Goal: Task Accomplishment & Management: Use online tool/utility

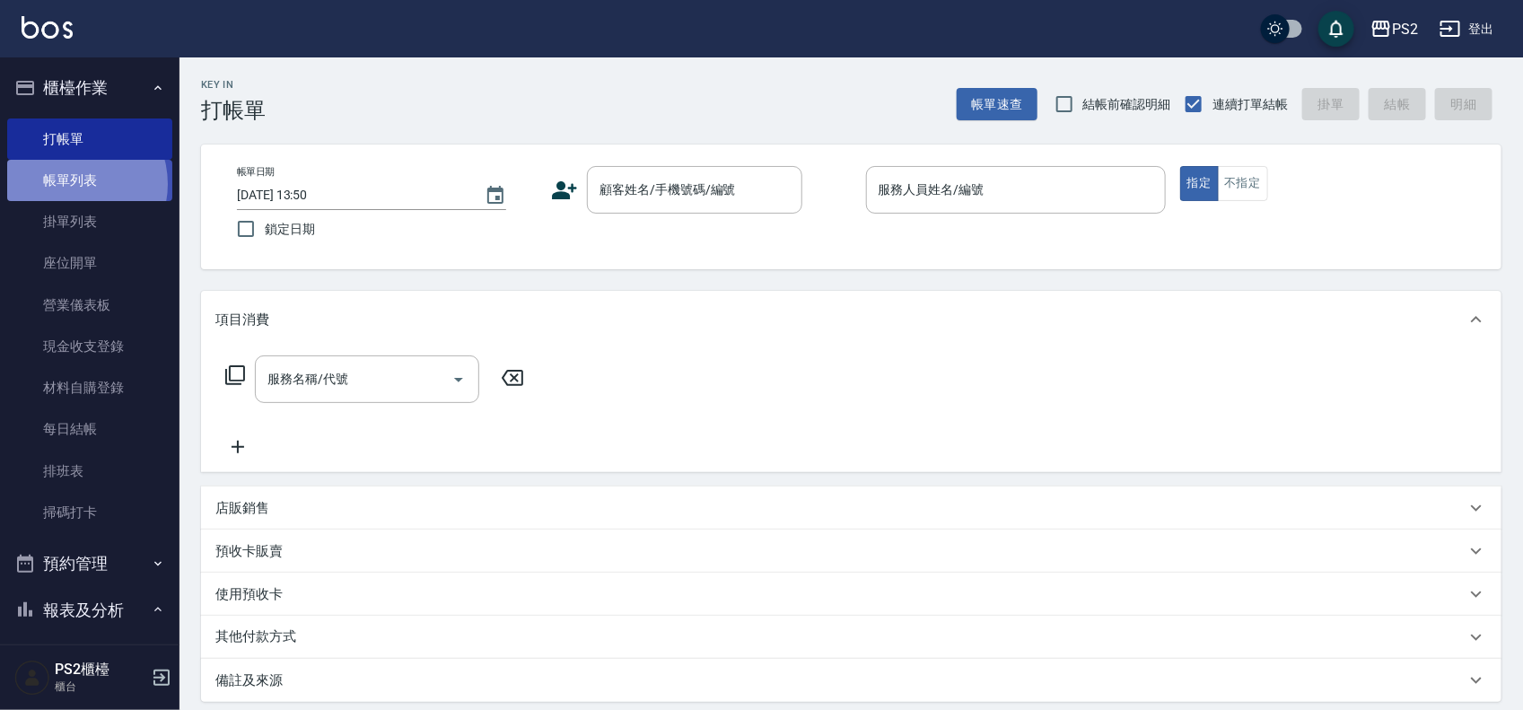
click at [73, 184] on link "帳單列表" at bounding box center [89, 180] width 165 height 41
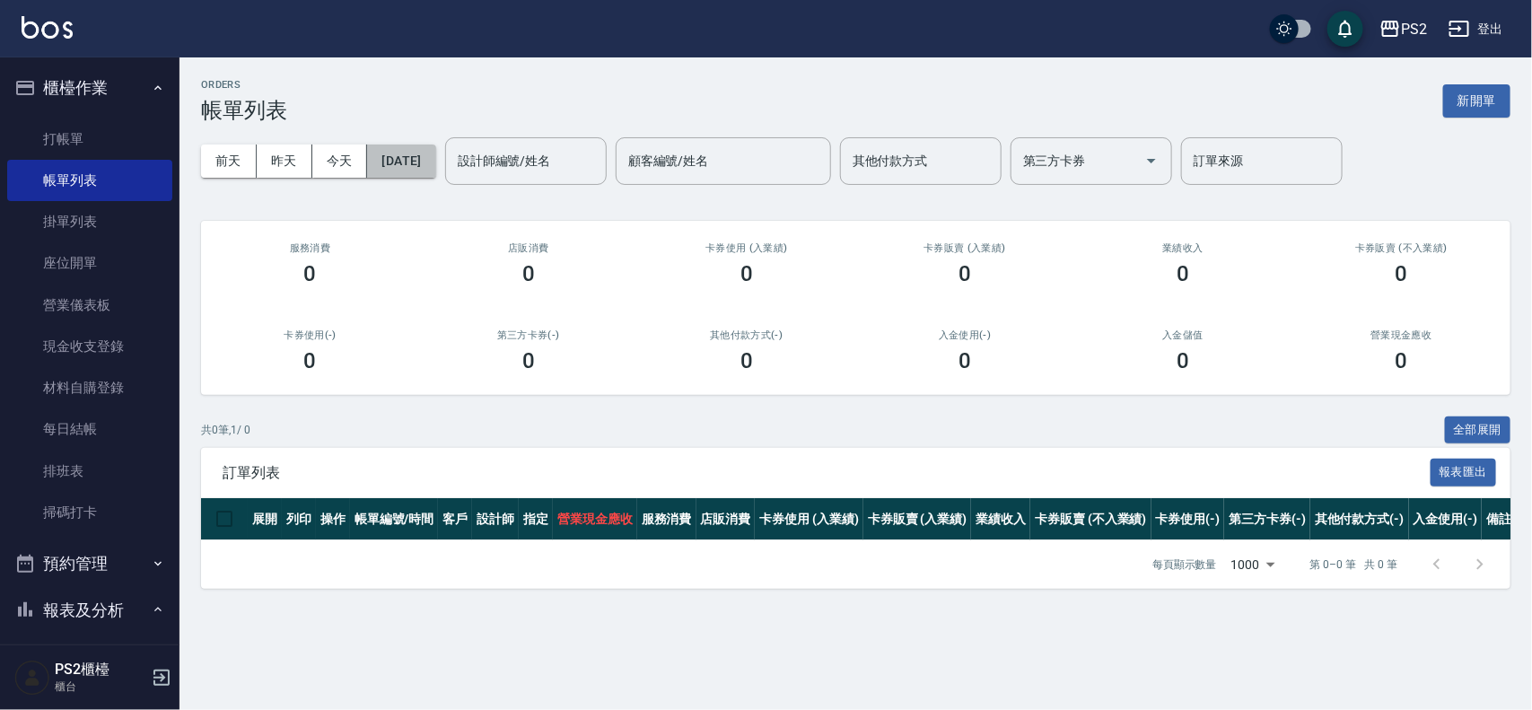
click at [435, 157] on button "2025/08/11" at bounding box center [401, 160] width 68 height 33
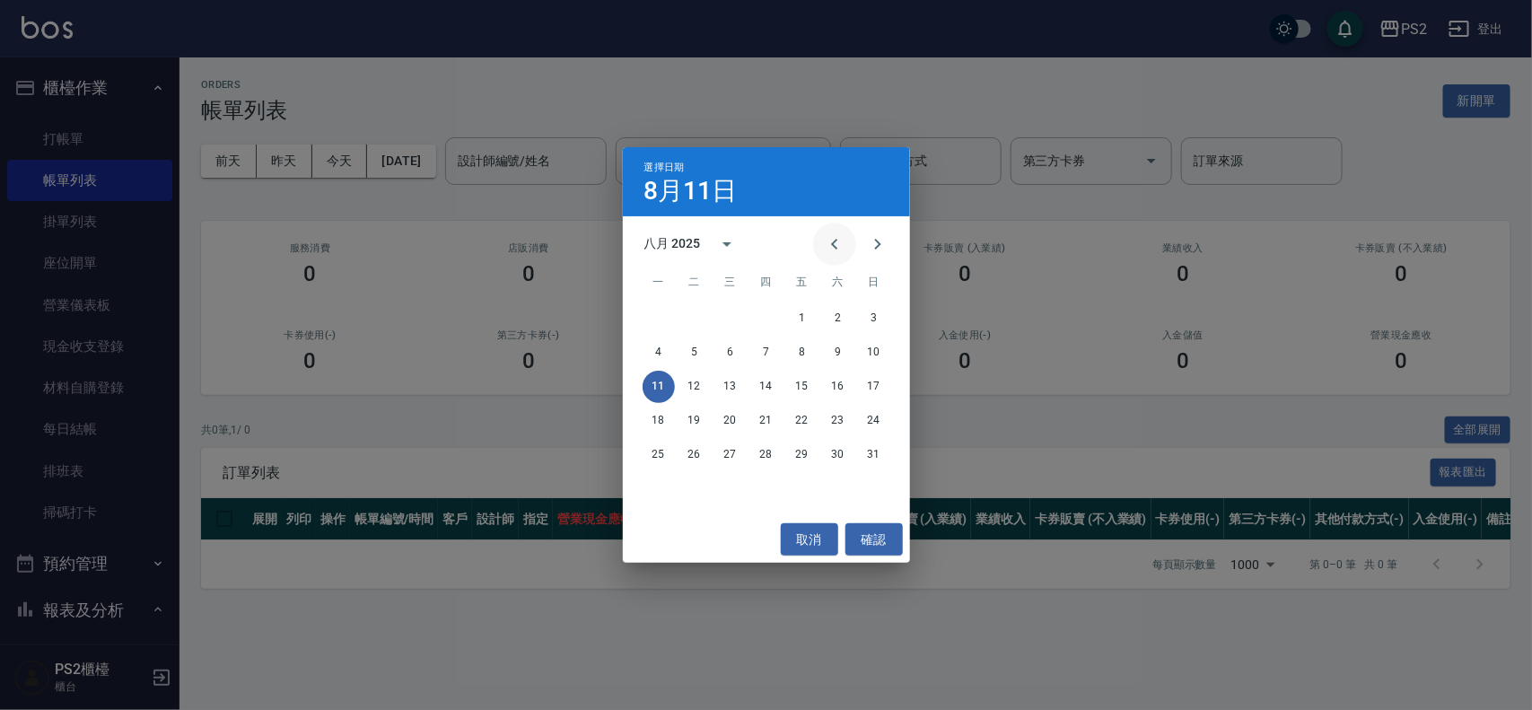
click at [827, 239] on icon "Previous month" at bounding box center [835, 244] width 22 height 22
click at [834, 242] on icon "Previous month" at bounding box center [834, 244] width 6 height 11
click at [701, 446] on button "29" at bounding box center [694, 455] width 32 height 32
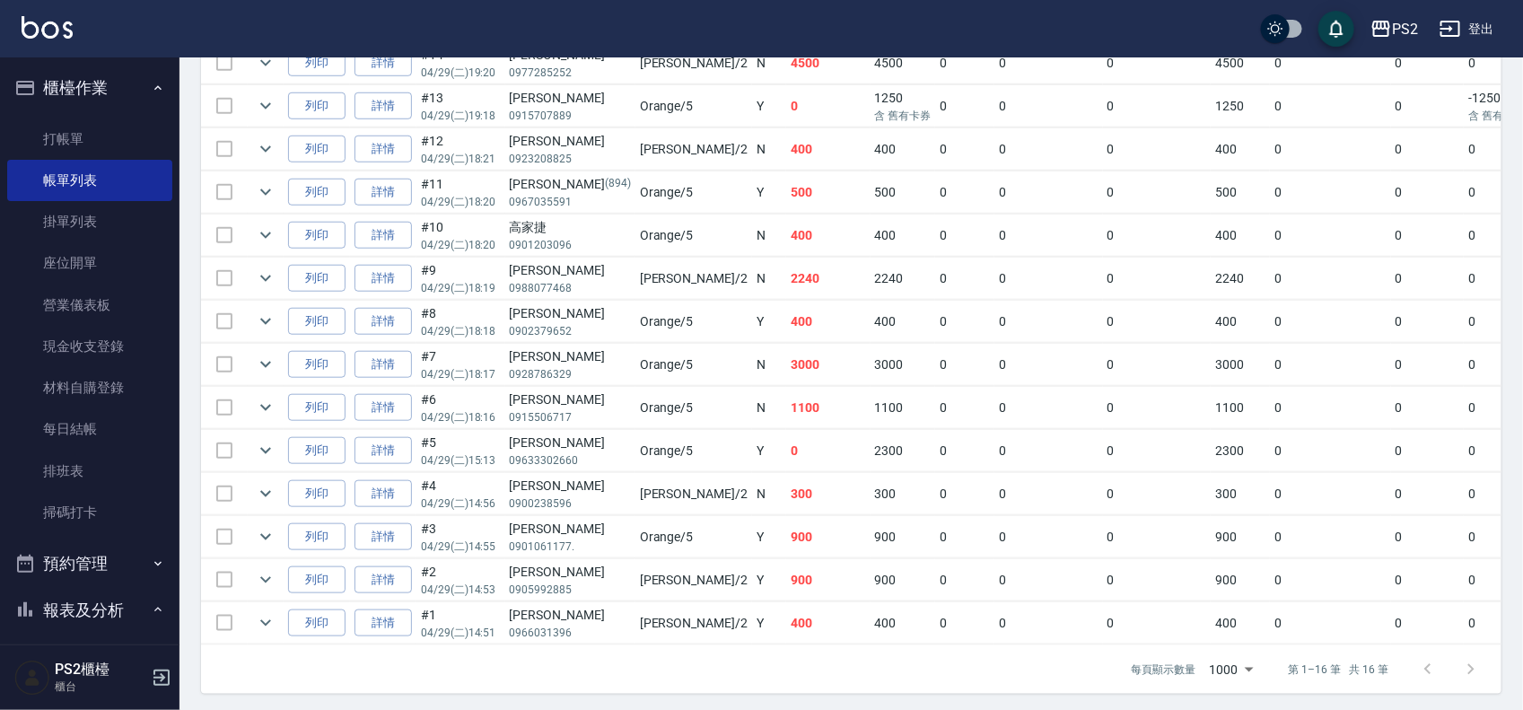
scroll to position [612, 0]
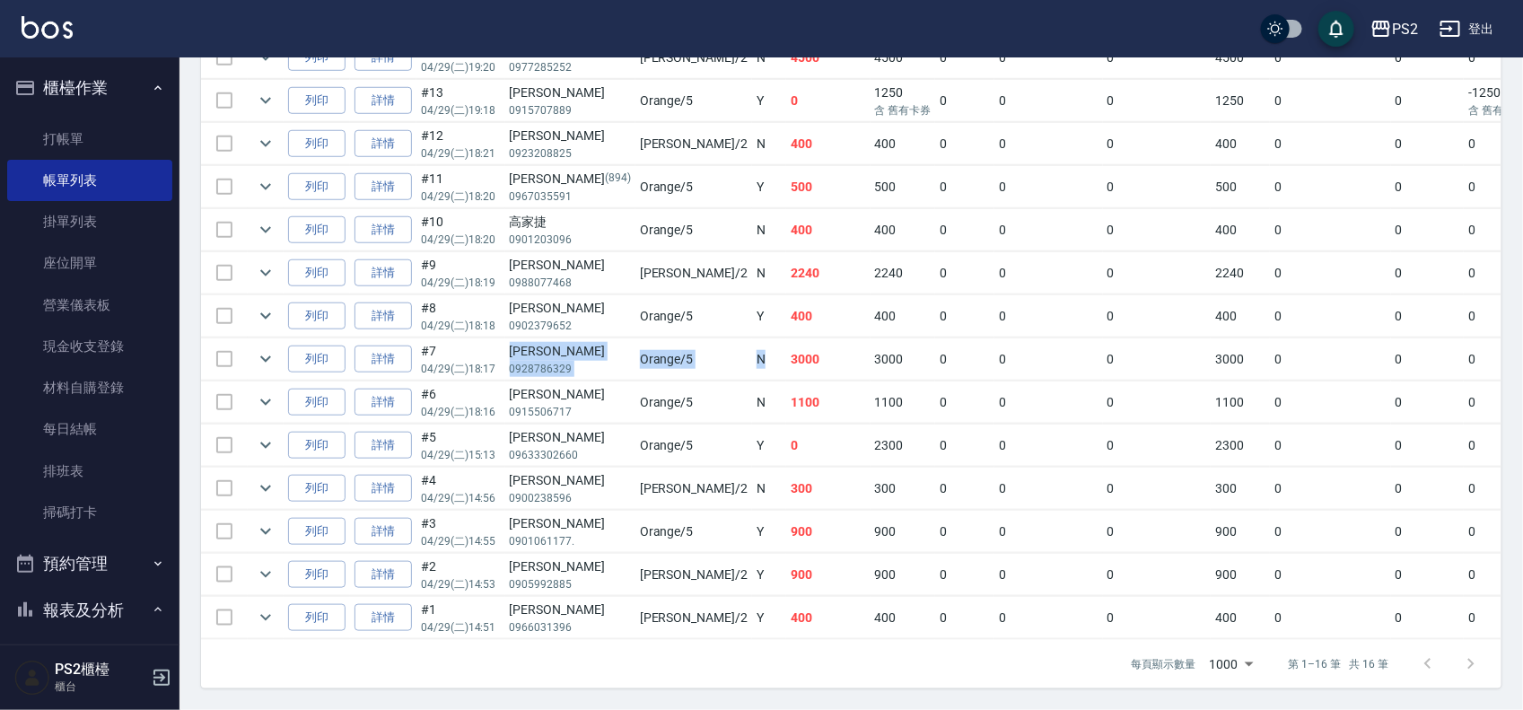
drag, startPoint x: 514, startPoint y: 327, endPoint x: 677, endPoint y: 333, distance: 163.4
click at [677, 338] on tr "列印 詳情 #7 04/29 (二) 18:17 蘇俞安 0928786329 Orange /5 N 3000 3000 0 0 0 3000 0 0 0 …" at bounding box center [1007, 359] width 1613 height 42
click at [786, 338] on td "3000" at bounding box center [828, 359] width 84 height 42
click at [267, 348] on icon "expand row" at bounding box center [266, 359] width 22 height 22
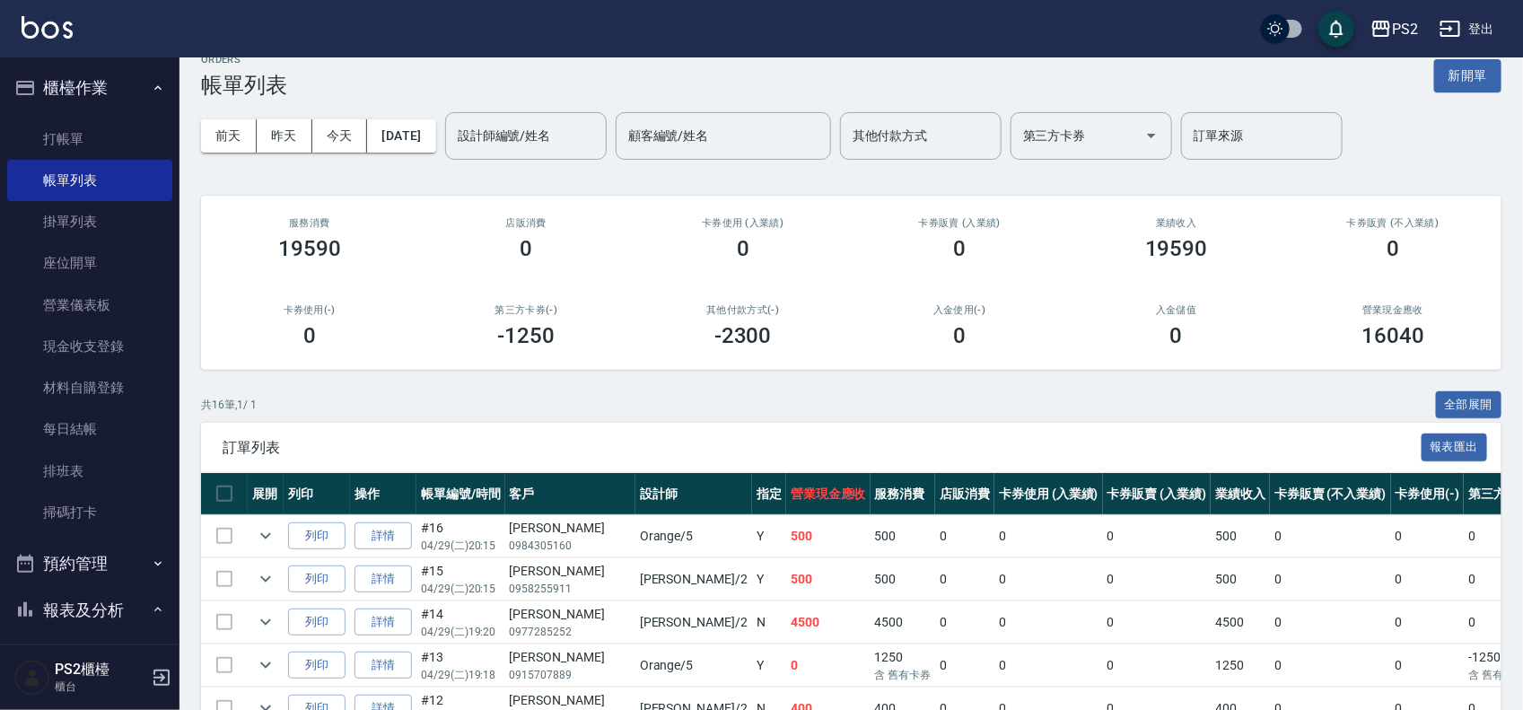
scroll to position [0, 0]
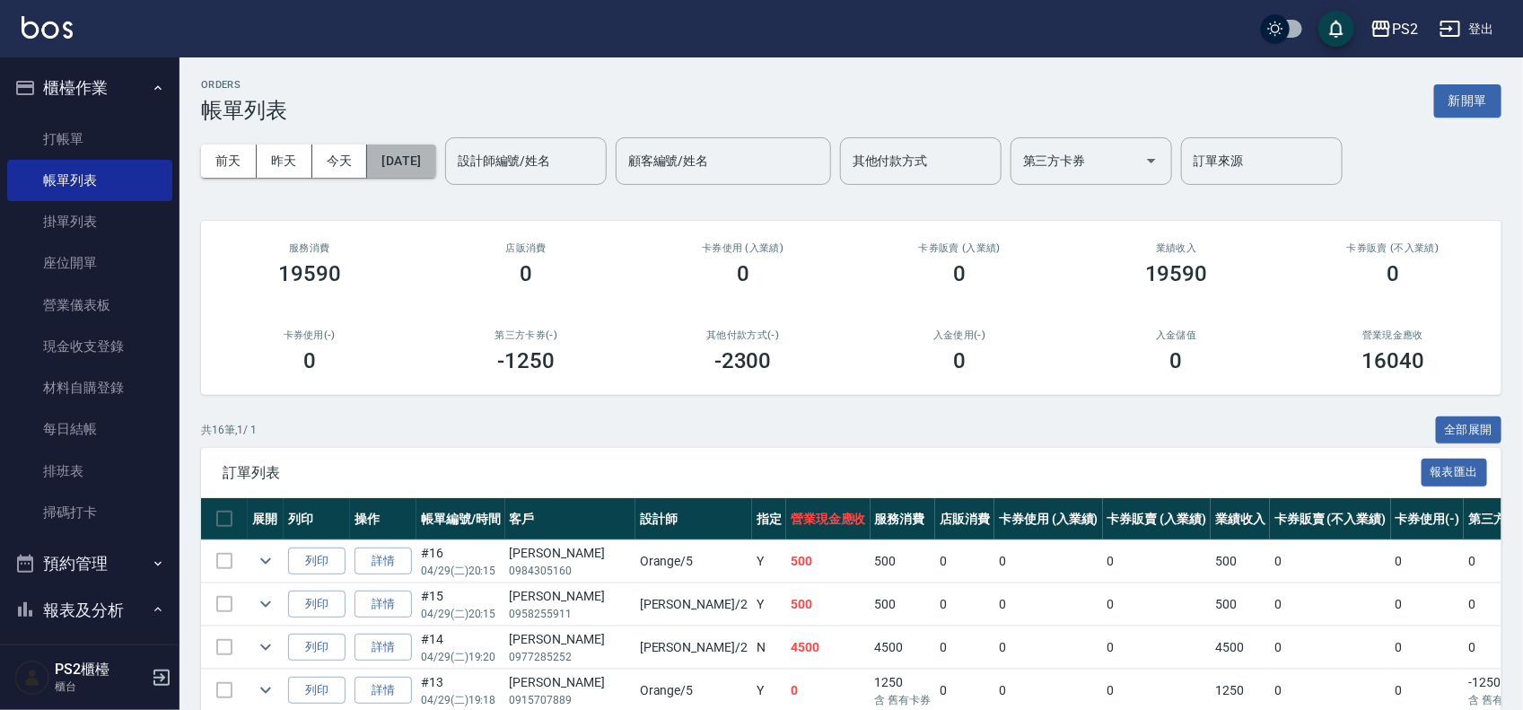
click at [435, 170] on button "2025/04/29" at bounding box center [401, 160] width 68 height 33
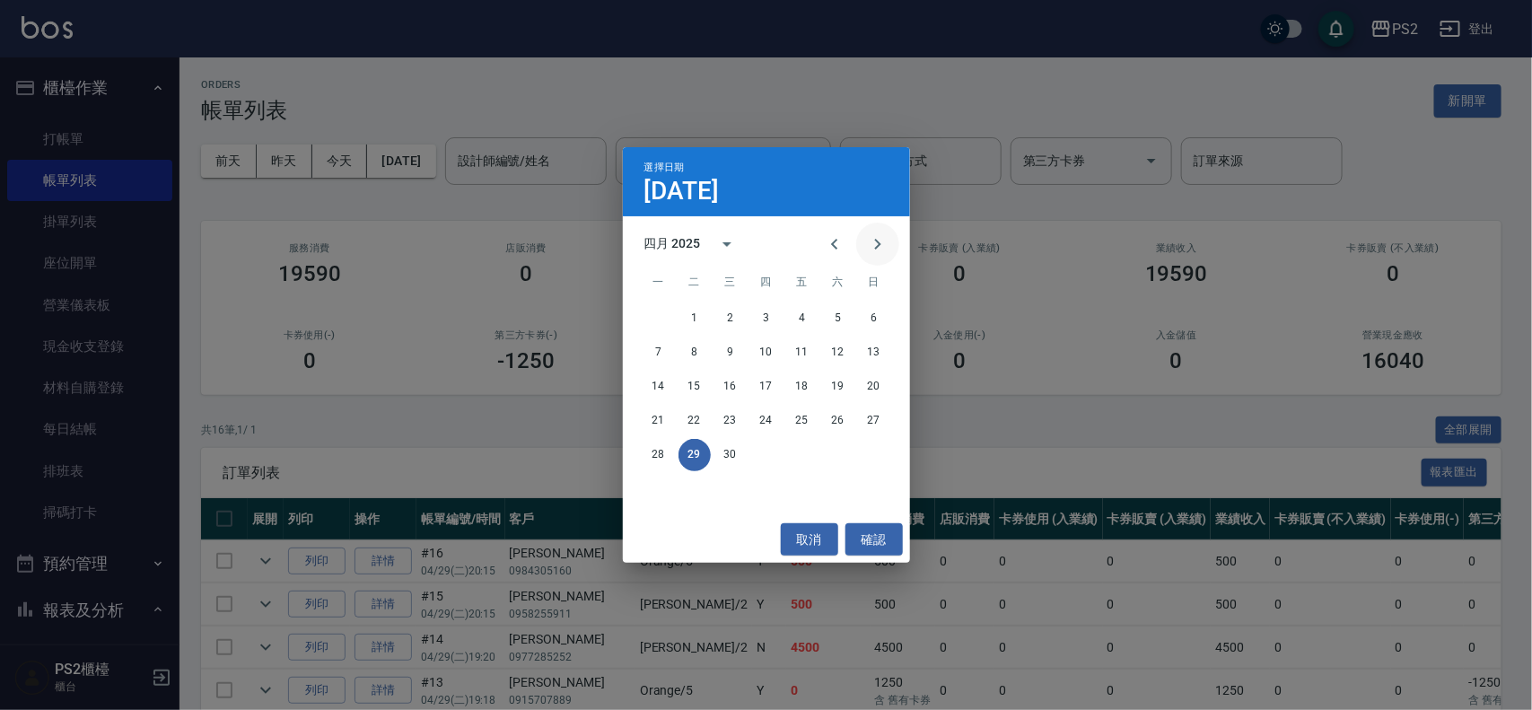
click at [867, 242] on icon "Next month" at bounding box center [878, 244] width 22 height 22
click at [764, 317] on button "1" at bounding box center [766, 318] width 32 height 32
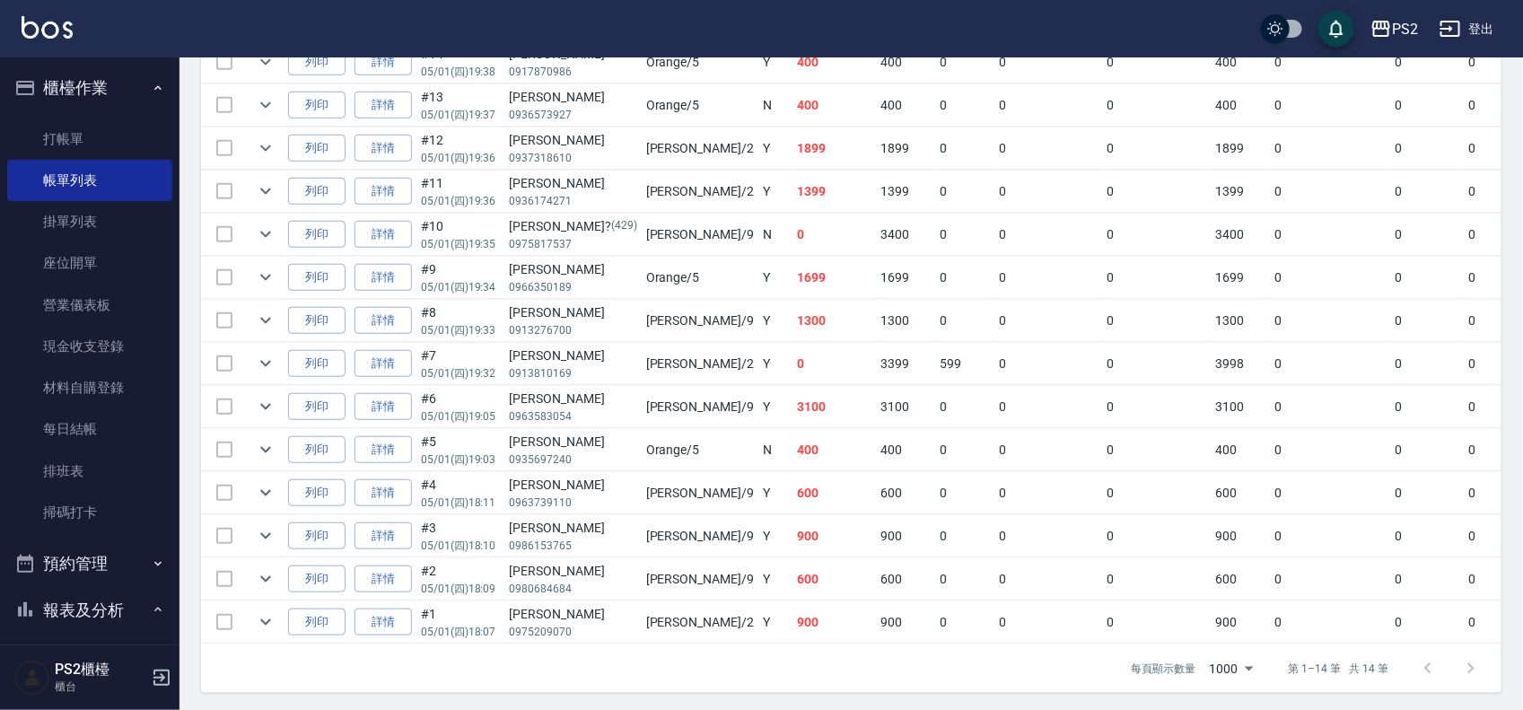
scroll to position [526, 0]
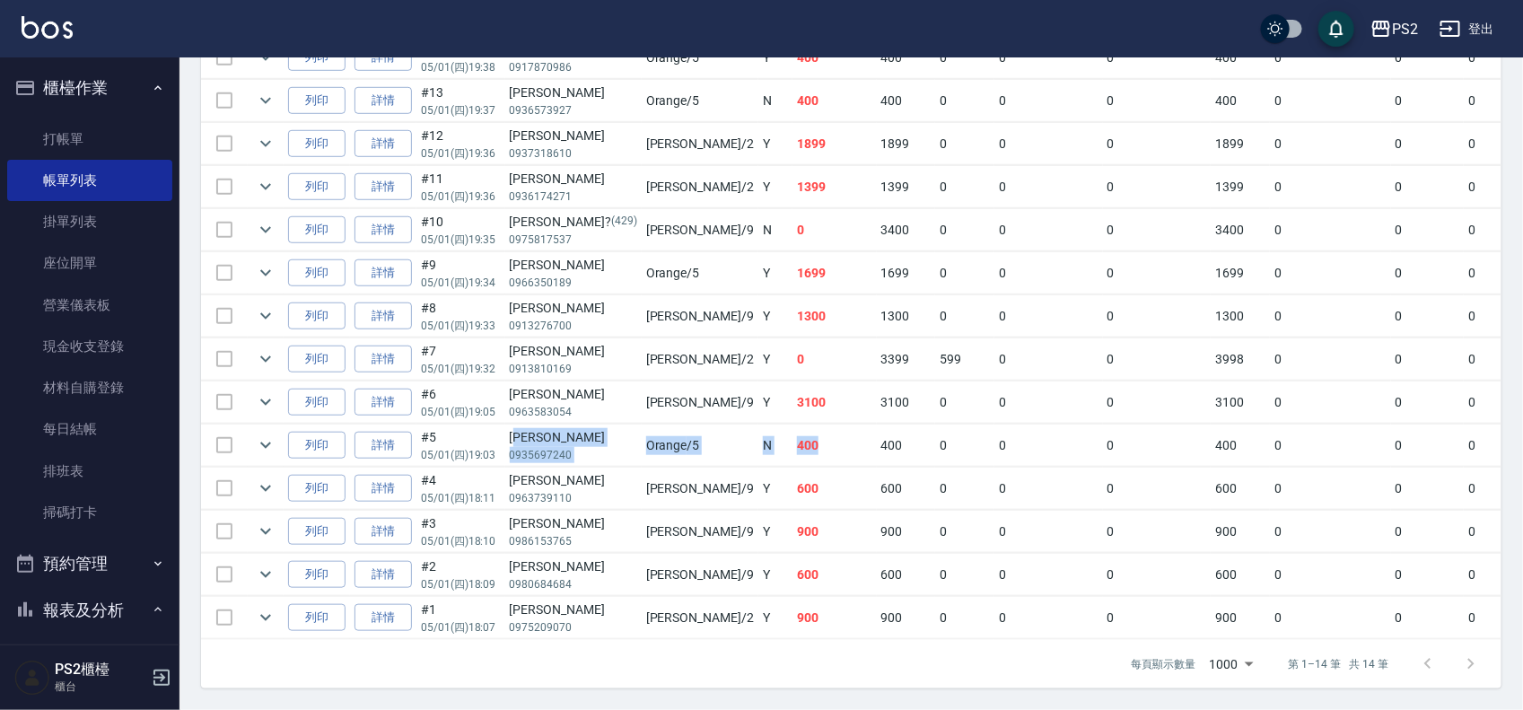
drag, startPoint x: 525, startPoint y: 418, endPoint x: 745, endPoint y: 423, distance: 219.9
click at [740, 424] on tr "列印 詳情 #5 05/01 (四) 19:03 龔婉婷 0935697240 Orange /5 N 400 400 0 0 0 400 0 0 0 0 0" at bounding box center [1007, 445] width 1613 height 42
click at [265, 391] on icon "expand row" at bounding box center [266, 402] width 22 height 22
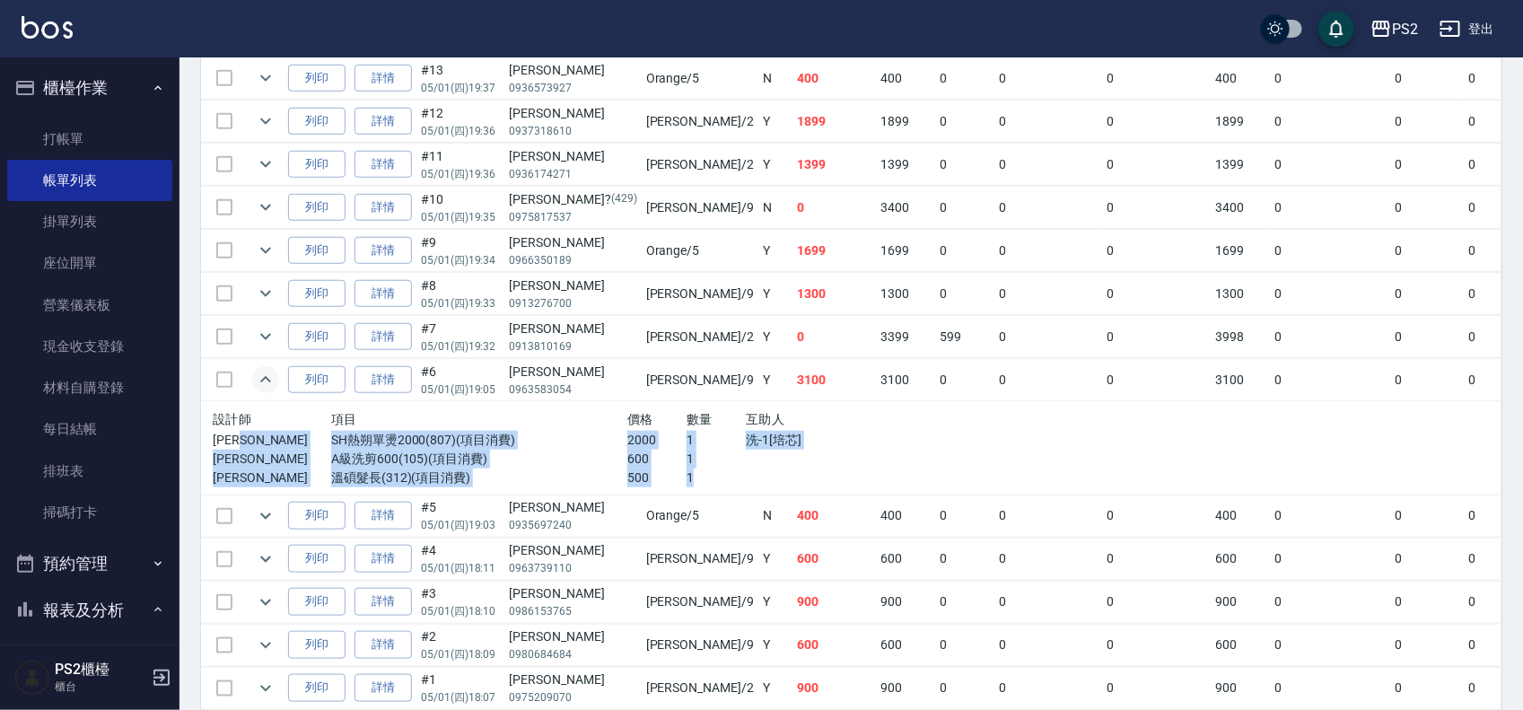
drag, startPoint x: 306, startPoint y: 446, endPoint x: 661, endPoint y: 478, distance: 356.8
click at [661, 478] on div "設計師 項目 價格 數量 互助人 Nina SH熱朔單燙2000(807)(項目消費) 2000 1 洗-1[培芯] Nina A級洗剪600(105)(項目…" at bounding box center [568, 447] width 711 height 79
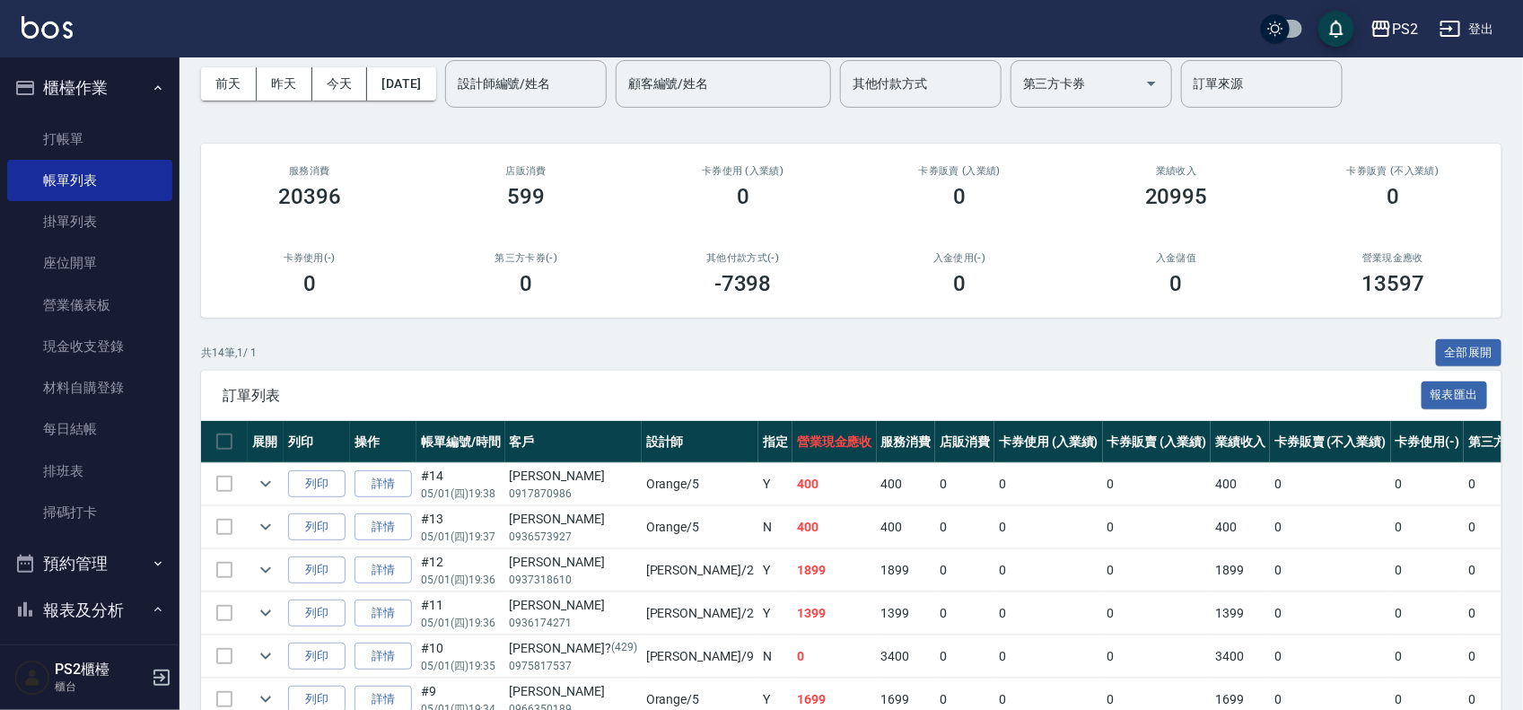
scroll to position [0, 0]
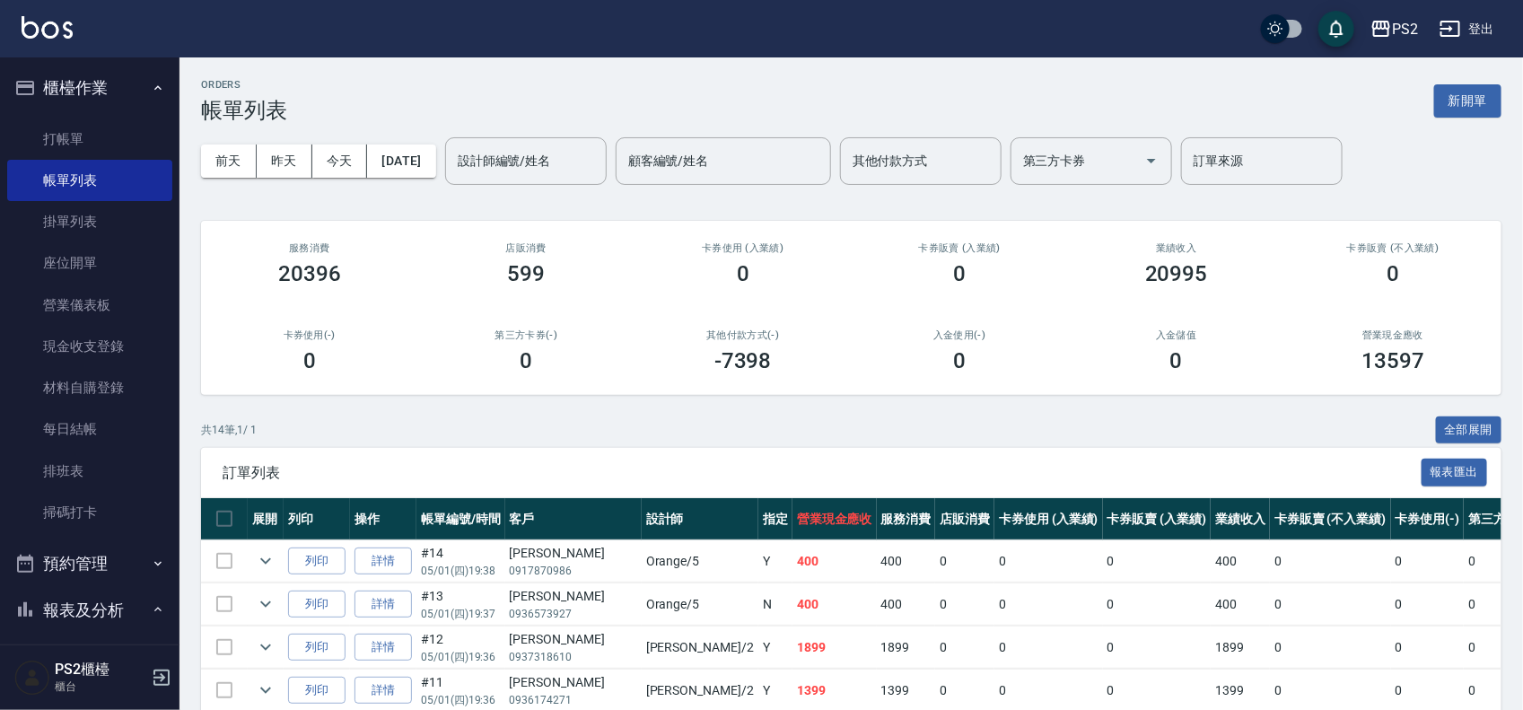
click at [414, 142] on div "前天 昨天 今天 2025/05/01 設計師編號/姓名 設計師編號/姓名 顧客編號/姓名 顧客編號/姓名 其他付款方式 其他付款方式 第三方卡券 第三方卡券…" at bounding box center [851, 161] width 1300 height 76
click at [417, 167] on button "2025/05/01" at bounding box center [401, 160] width 68 height 33
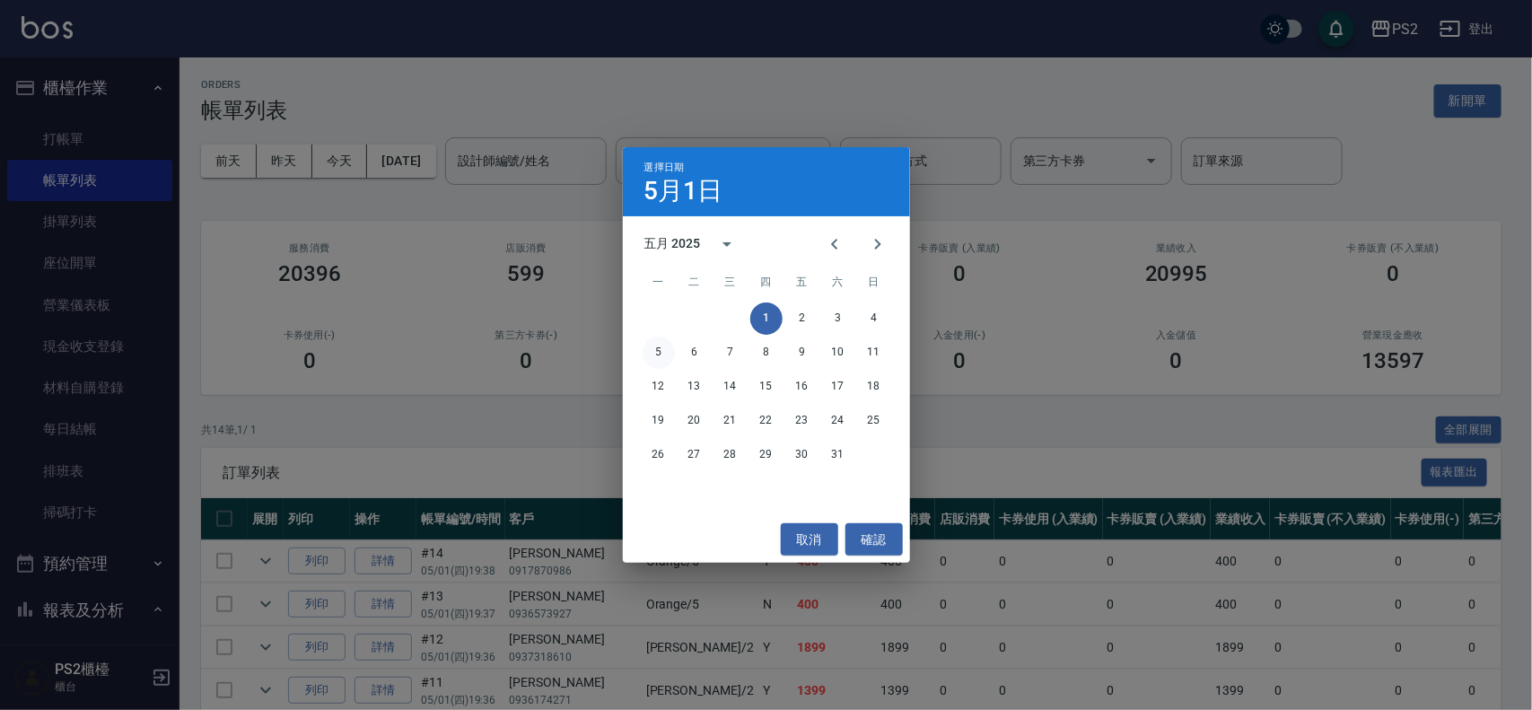
click at [661, 351] on button "5" at bounding box center [658, 352] width 32 height 32
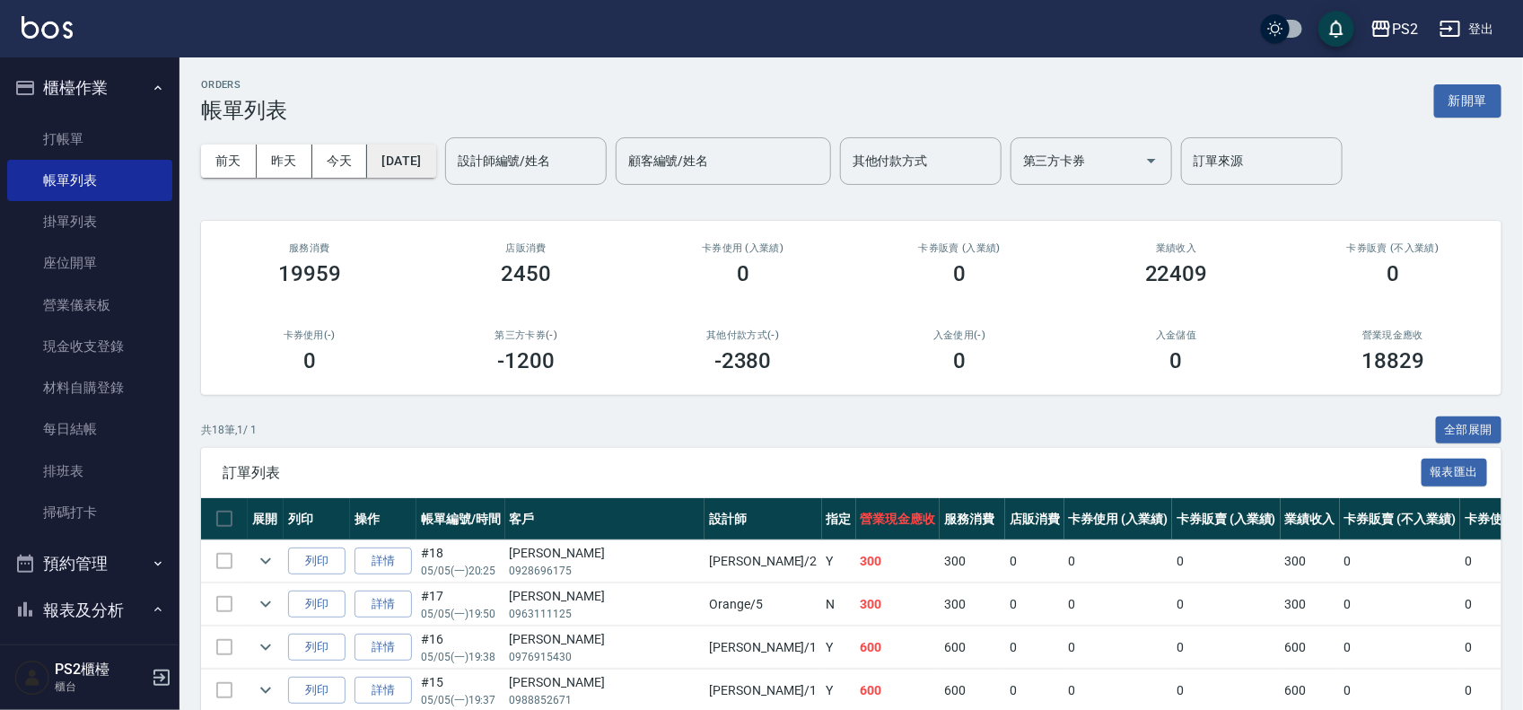
click at [435, 162] on button "2025/05/05" at bounding box center [401, 160] width 68 height 33
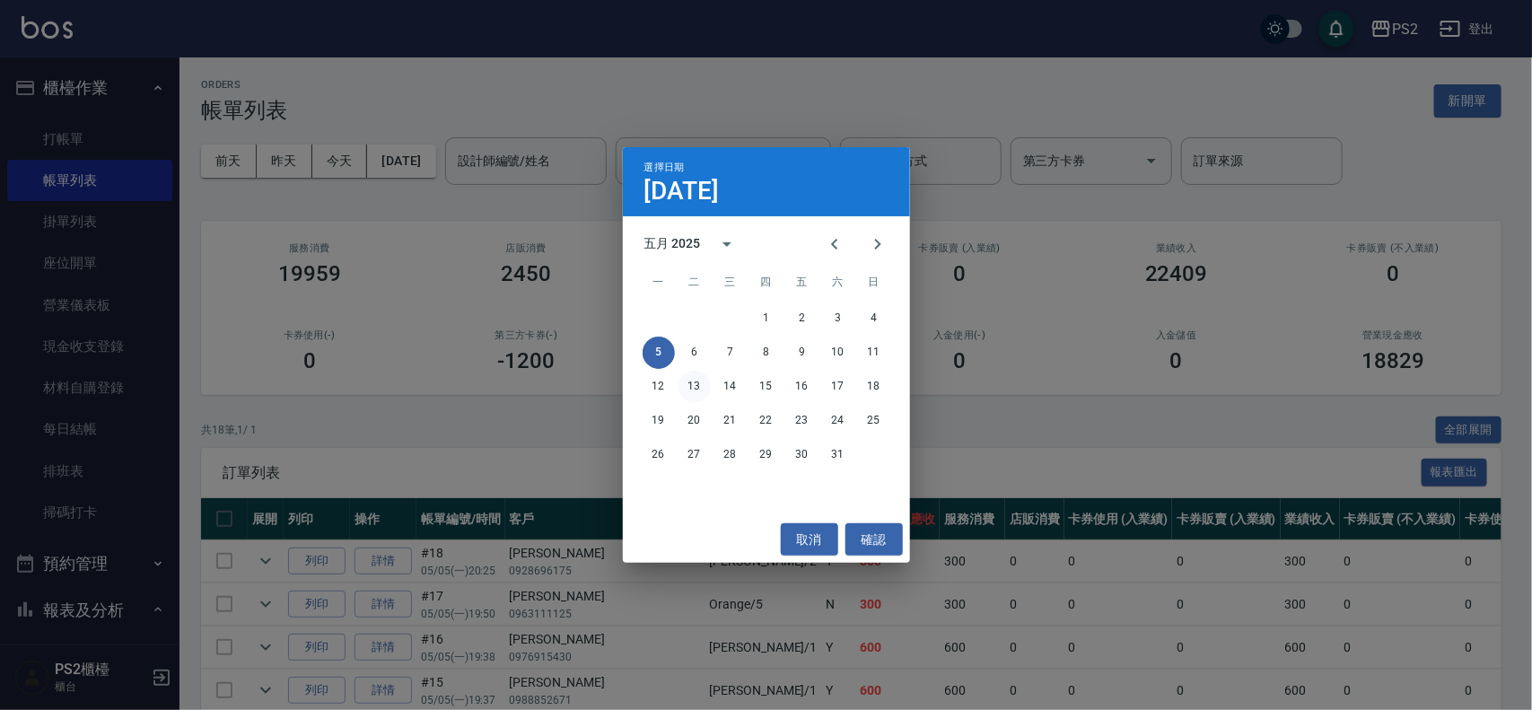
click at [701, 388] on button "13" at bounding box center [694, 387] width 32 height 32
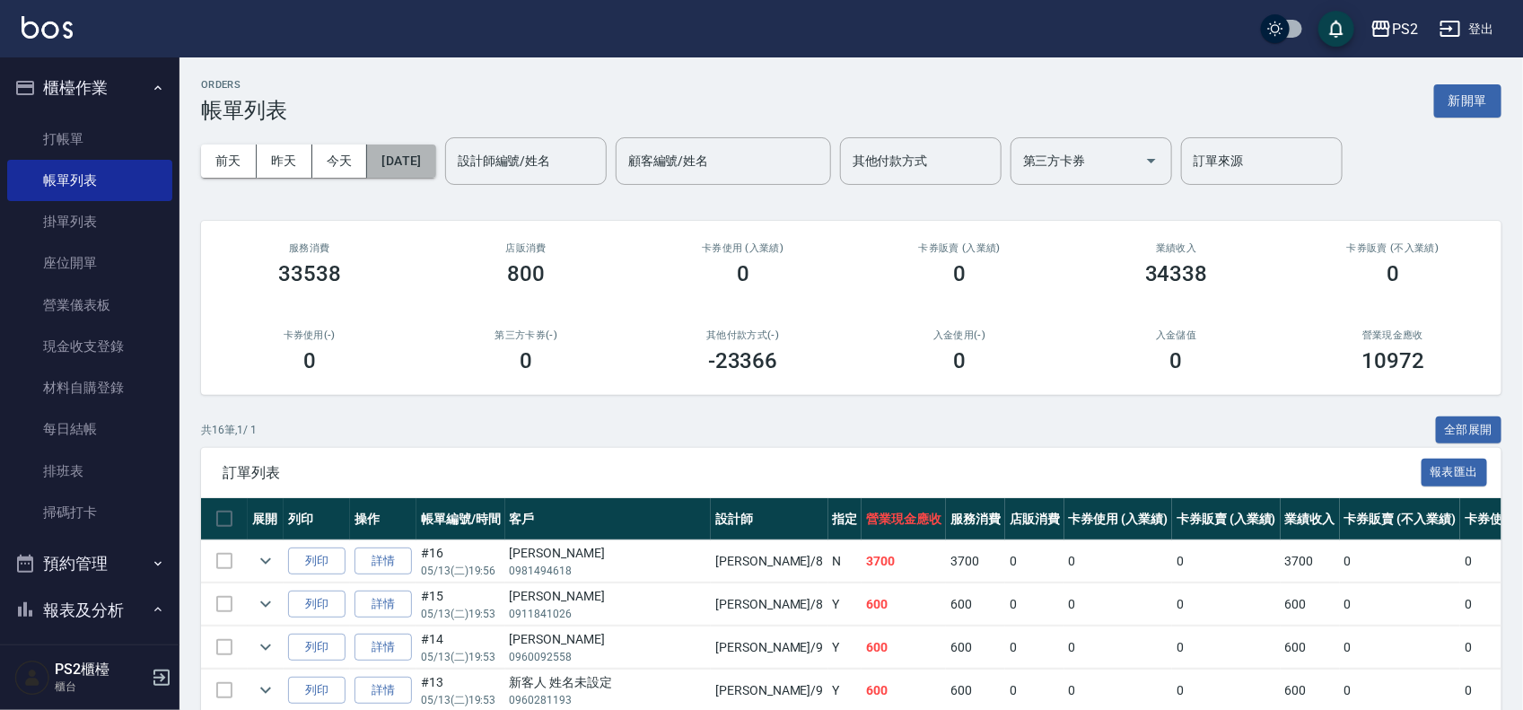
click at [431, 164] on button "2025/05/13" at bounding box center [401, 160] width 68 height 33
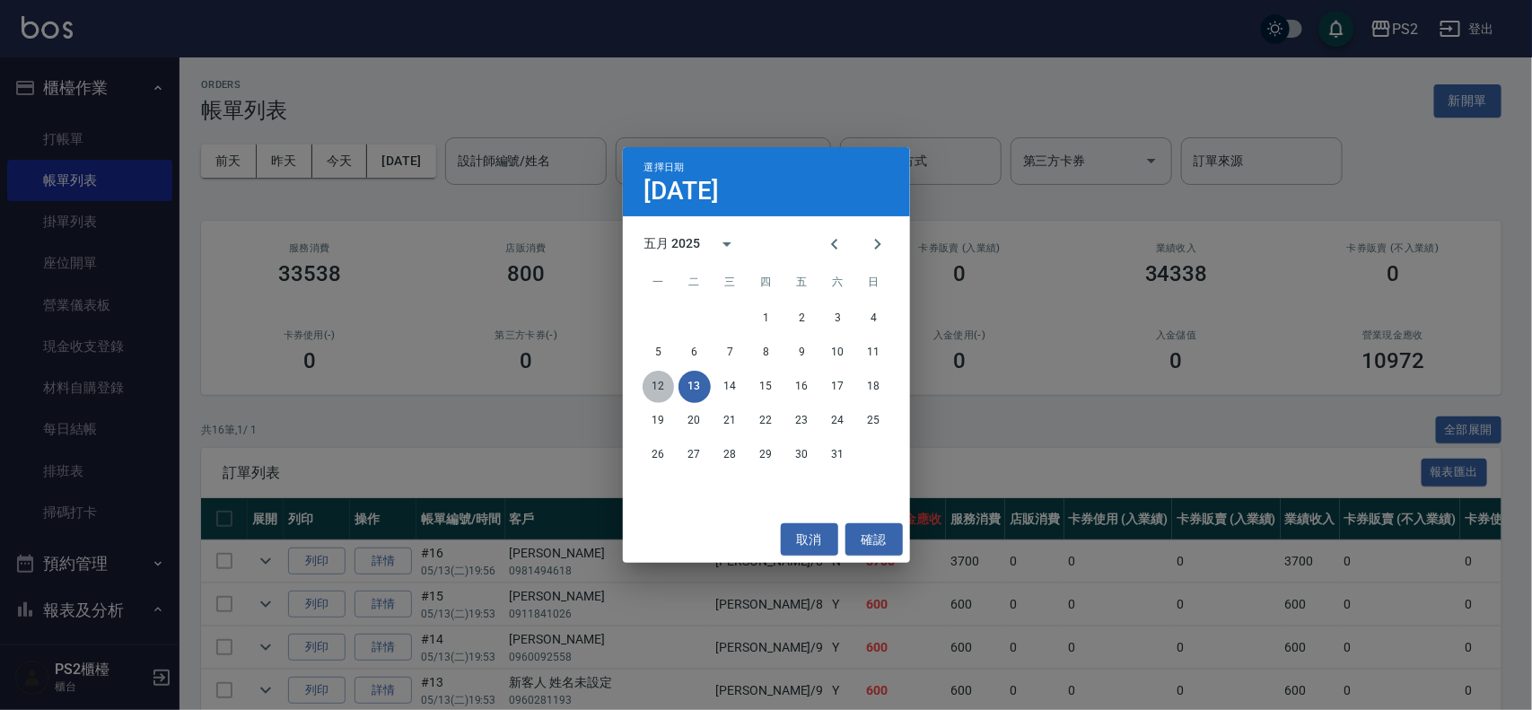
click at [651, 388] on button "12" at bounding box center [658, 387] width 32 height 32
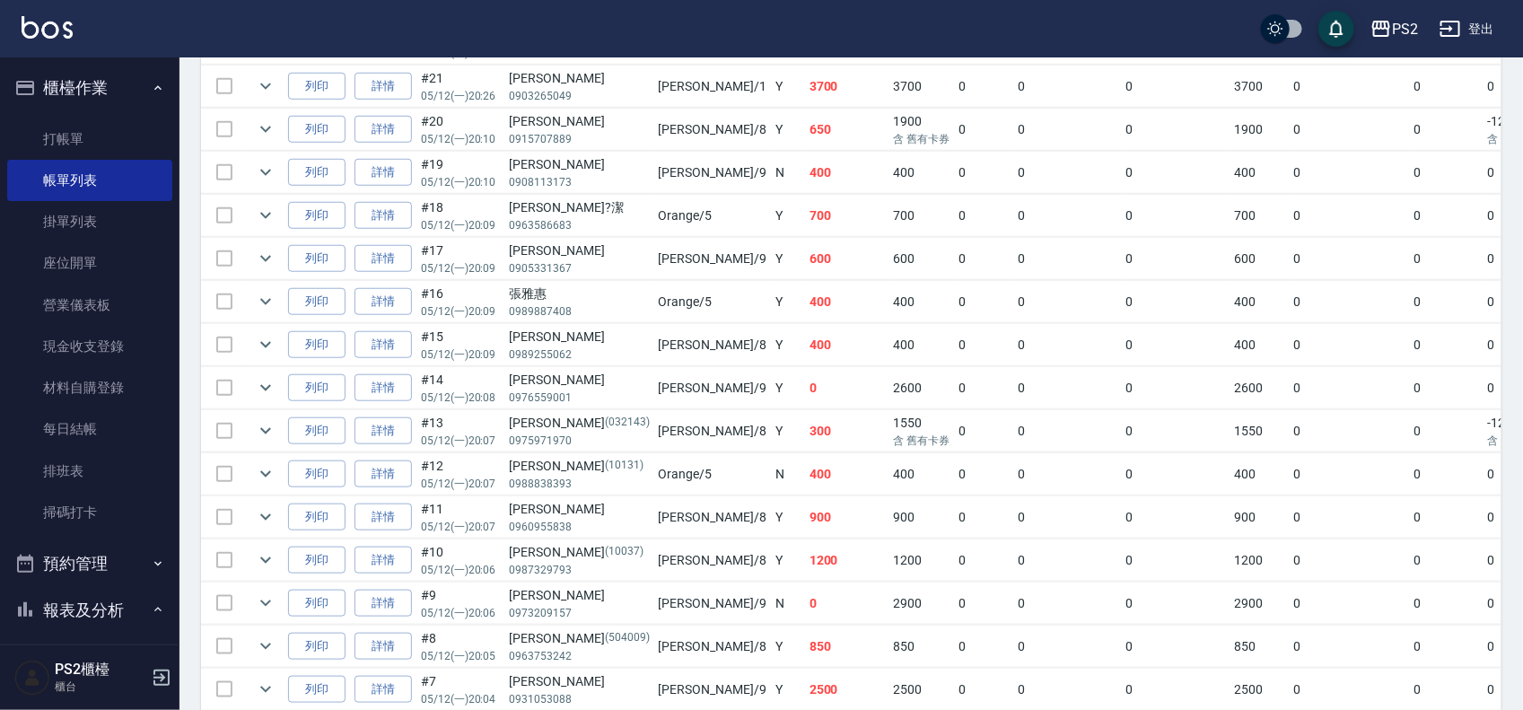
scroll to position [673, 0]
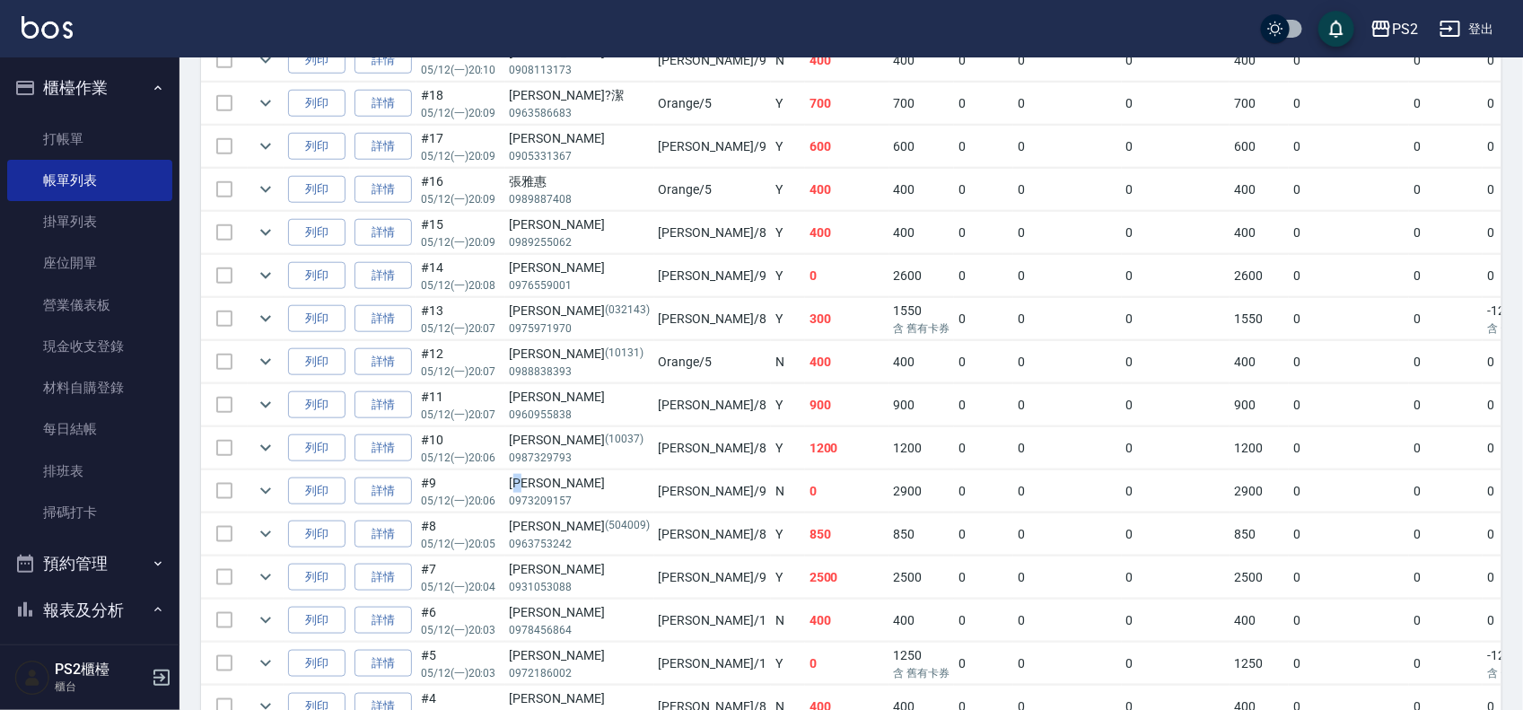
drag, startPoint x: 518, startPoint y: 492, endPoint x: 754, endPoint y: 492, distance: 236.0
click at [589, 492] on div "黃楚軍" at bounding box center [580, 483] width 140 height 19
drag, startPoint x: 754, startPoint y: 492, endPoint x: 801, endPoint y: 492, distance: 47.6
click at [805, 492] on td "0" at bounding box center [847, 491] width 84 height 42
click at [266, 489] on icon "expand row" at bounding box center [266, 491] width 22 height 22
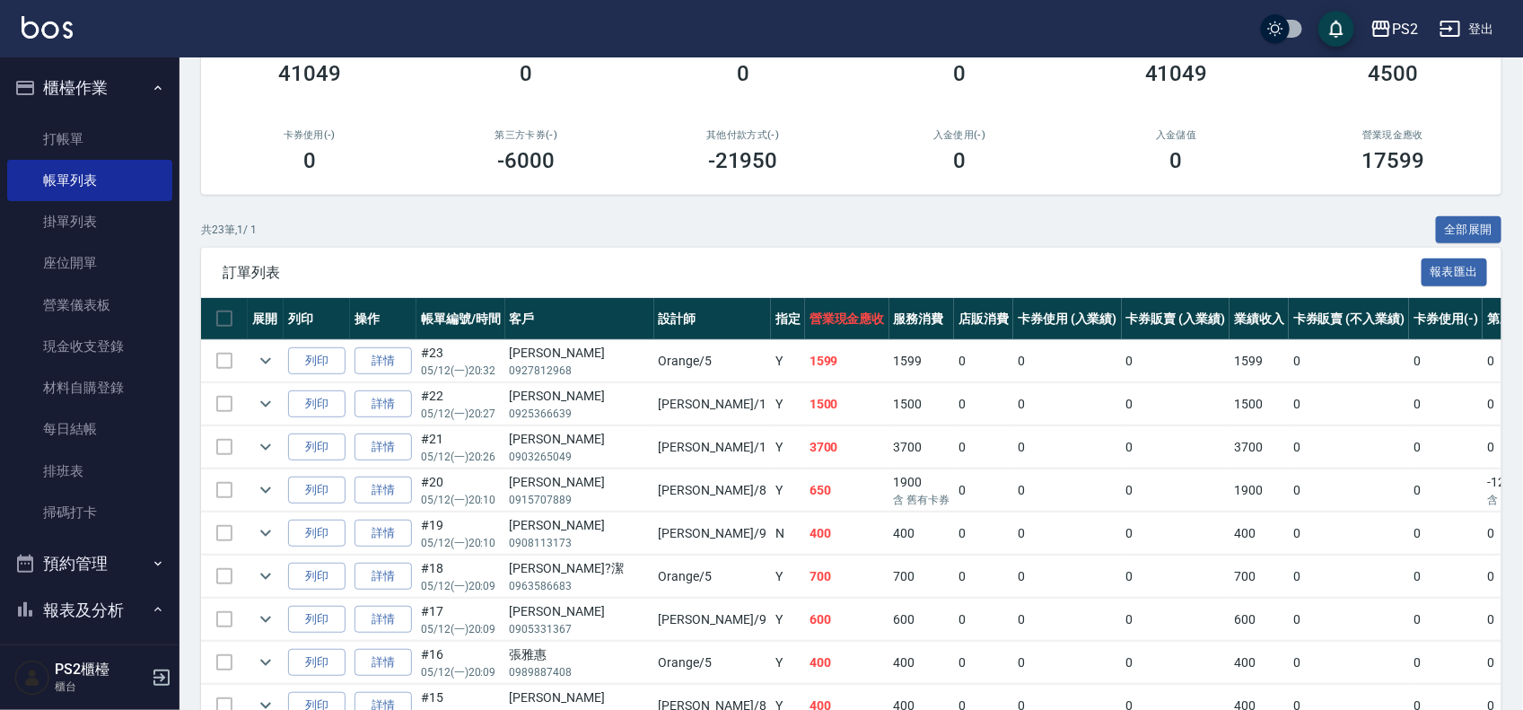
scroll to position [0, 0]
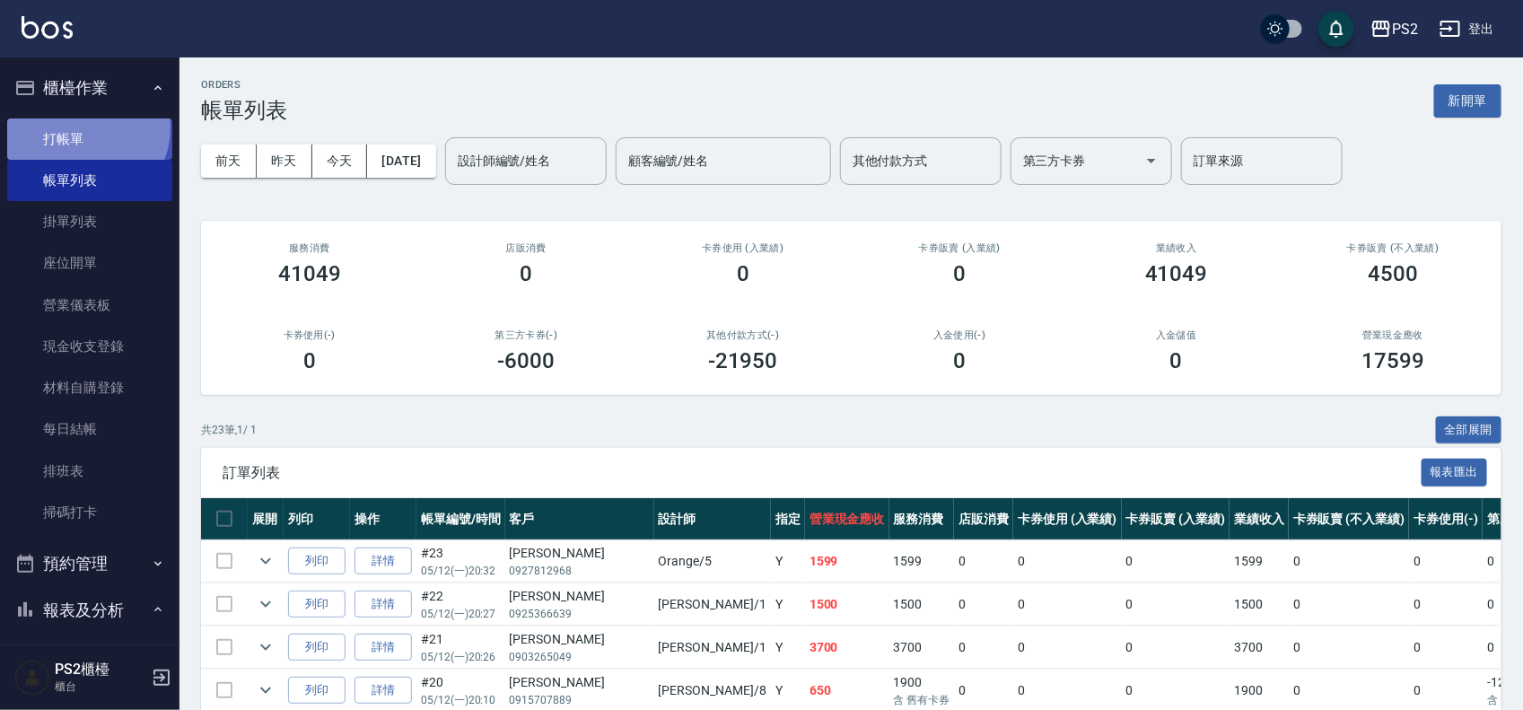
click at [85, 127] on link "打帳單" at bounding box center [89, 138] width 165 height 41
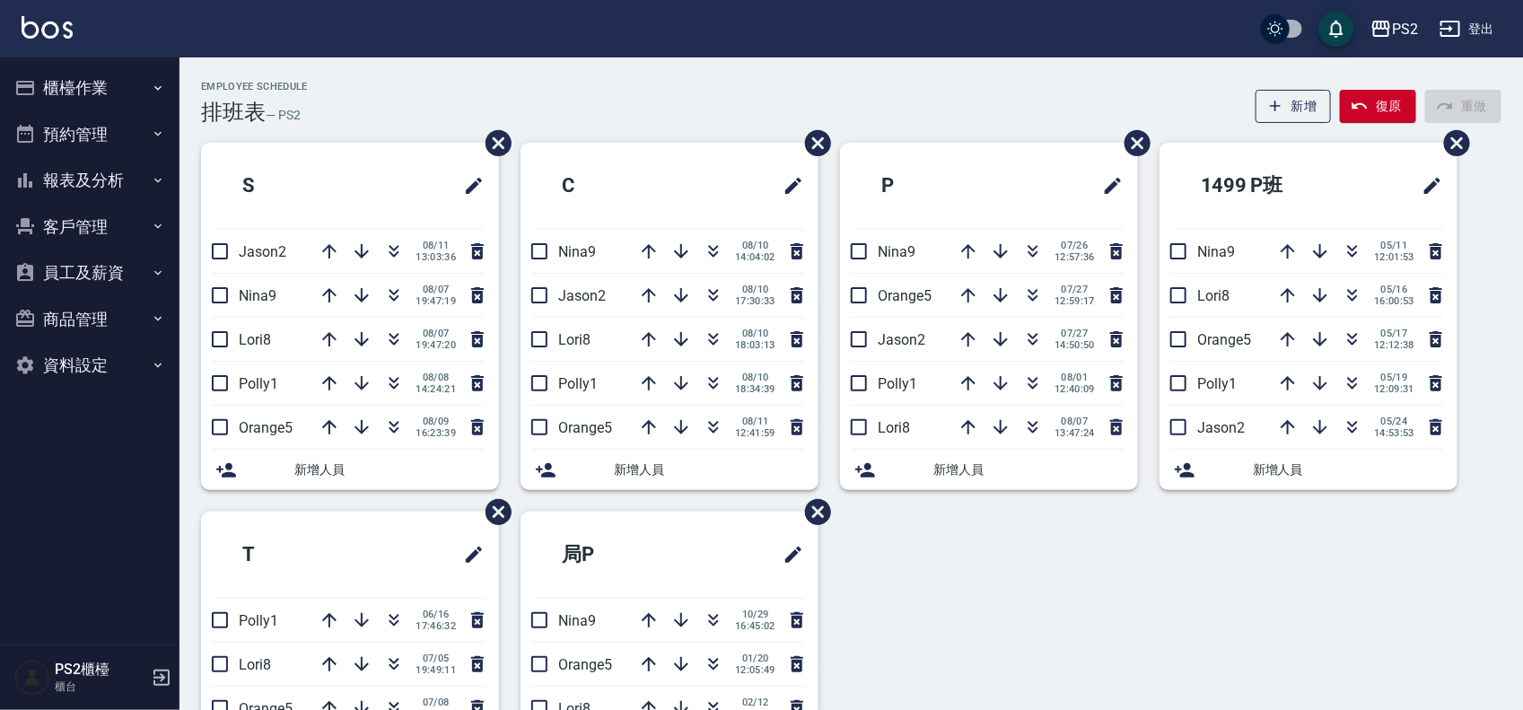
click at [397, 72] on div "Employee Schedule 排班表 — PS2 新增 復原 重做 S Jason2 08/11 13:03:36 Nina9 08/07 19:47:…" at bounding box center [850, 472] width 1343 height 830
click at [405, 252] on button "button" at bounding box center [393, 251] width 43 height 43
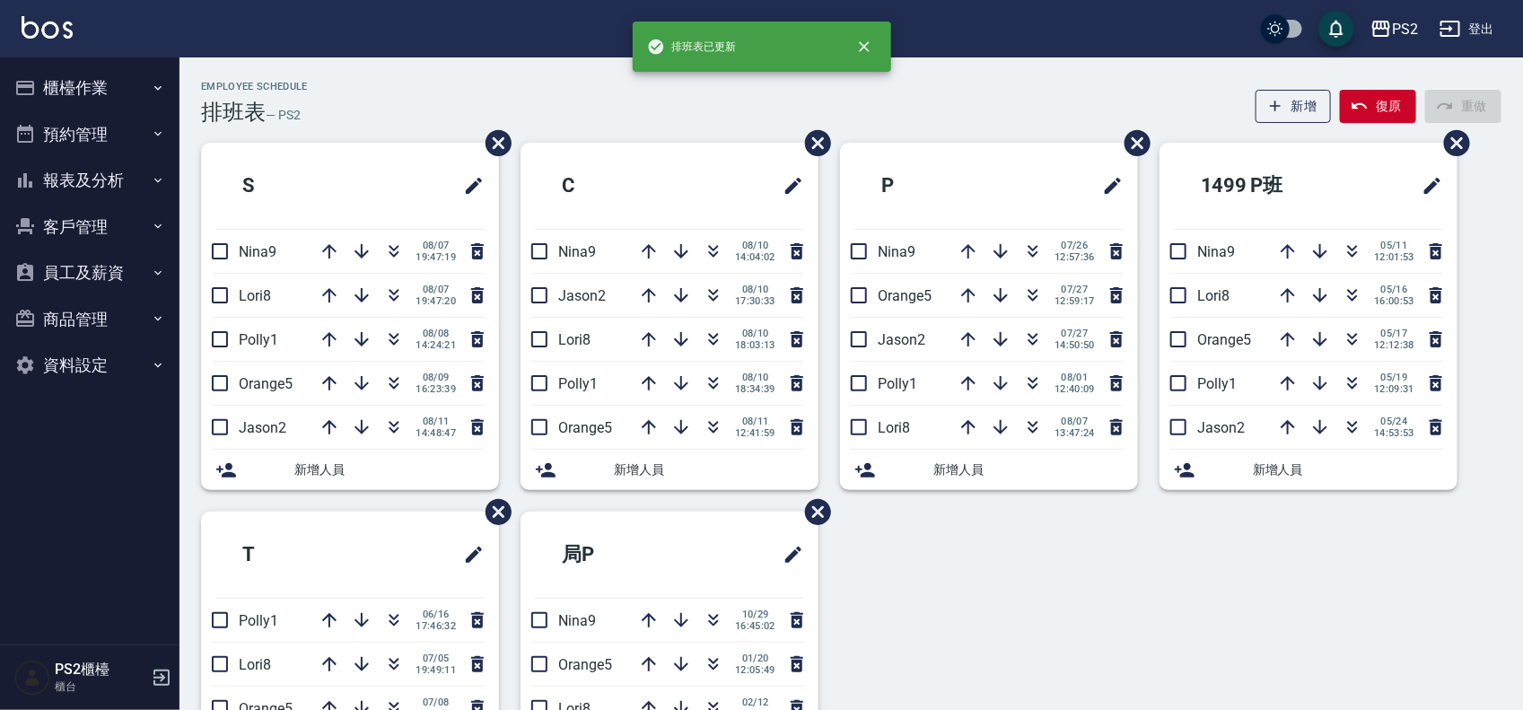
click at [405, 252] on button "button" at bounding box center [393, 251] width 43 height 43
click at [404, 119] on div "Employee Schedule 排班表 — PS2 新增 復原 重做" at bounding box center [851, 103] width 1300 height 44
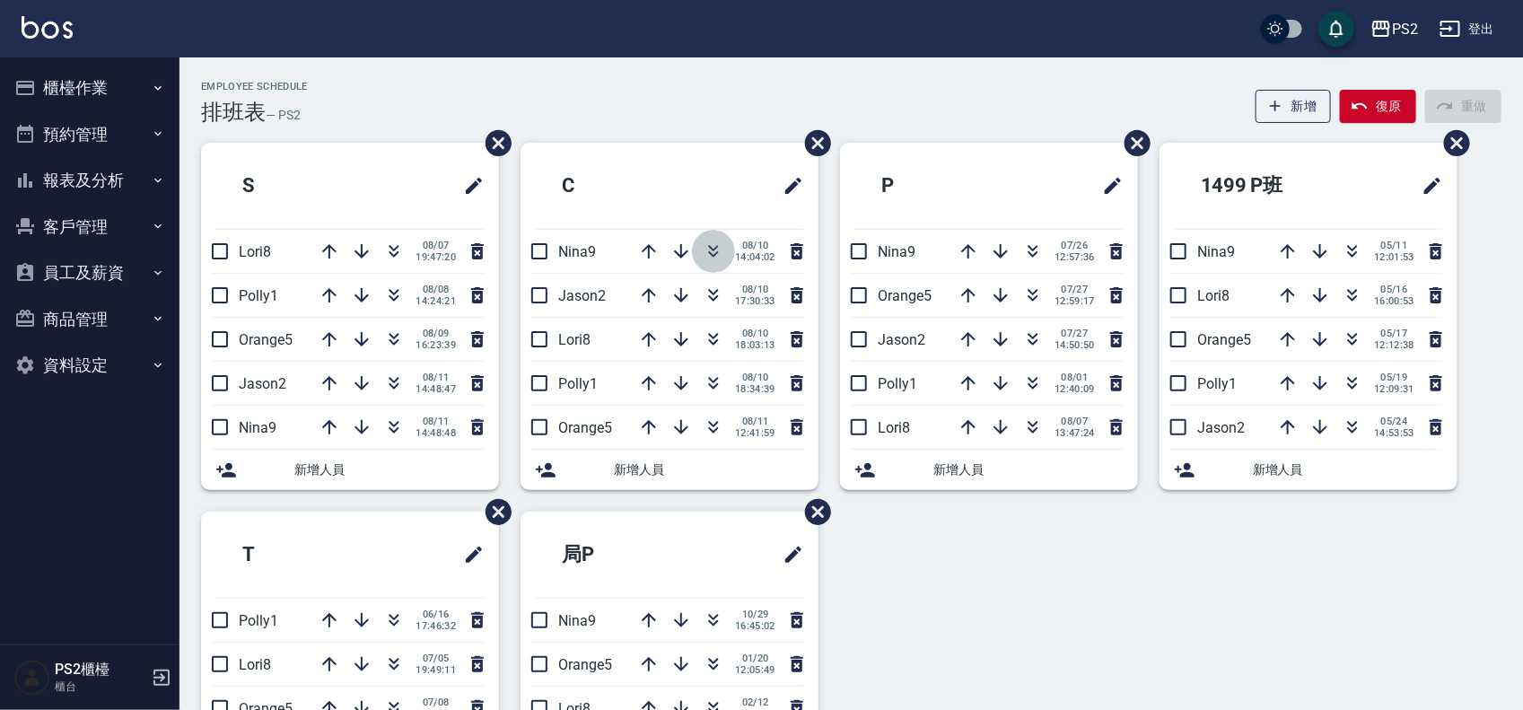
click at [712, 249] on icon "button" at bounding box center [714, 248] width 10 height 6
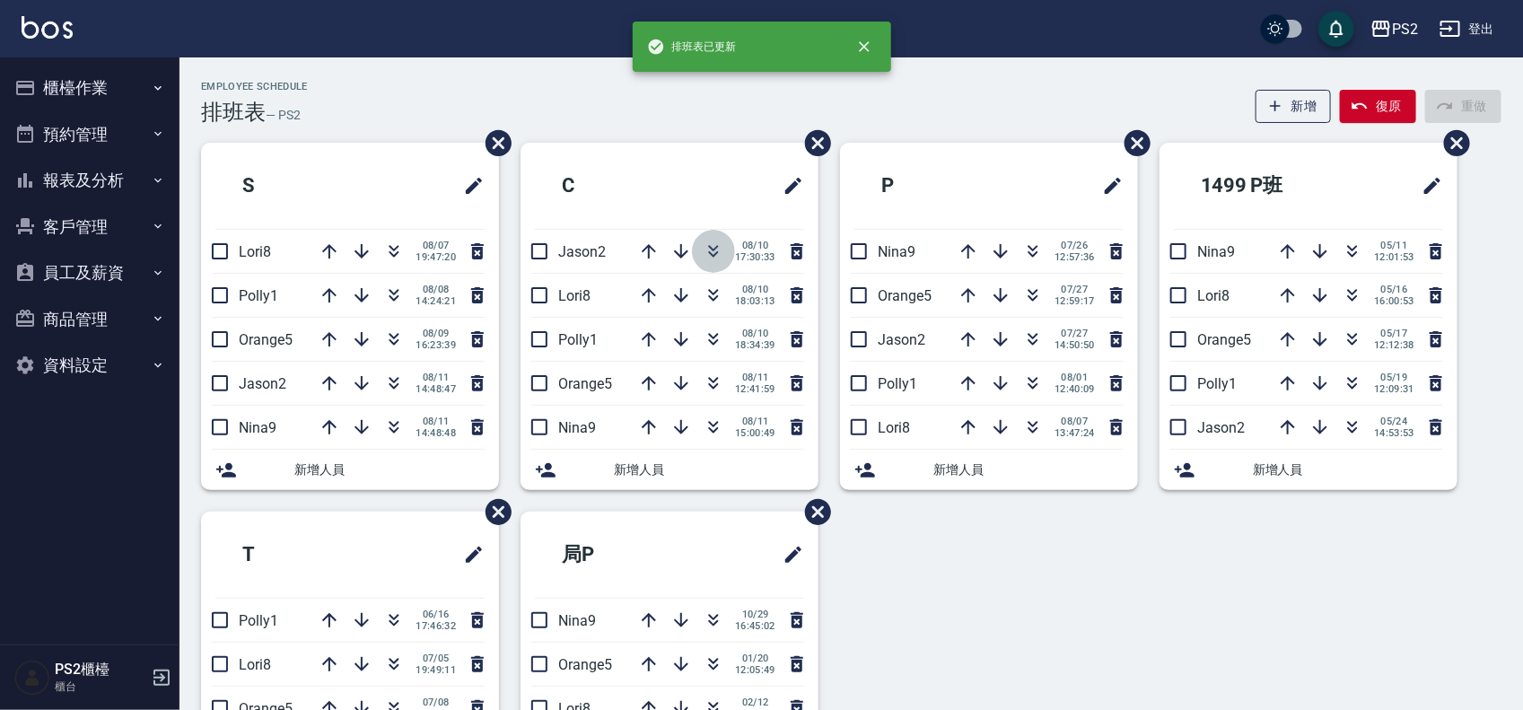
click at [712, 249] on icon "button" at bounding box center [714, 248] width 10 height 6
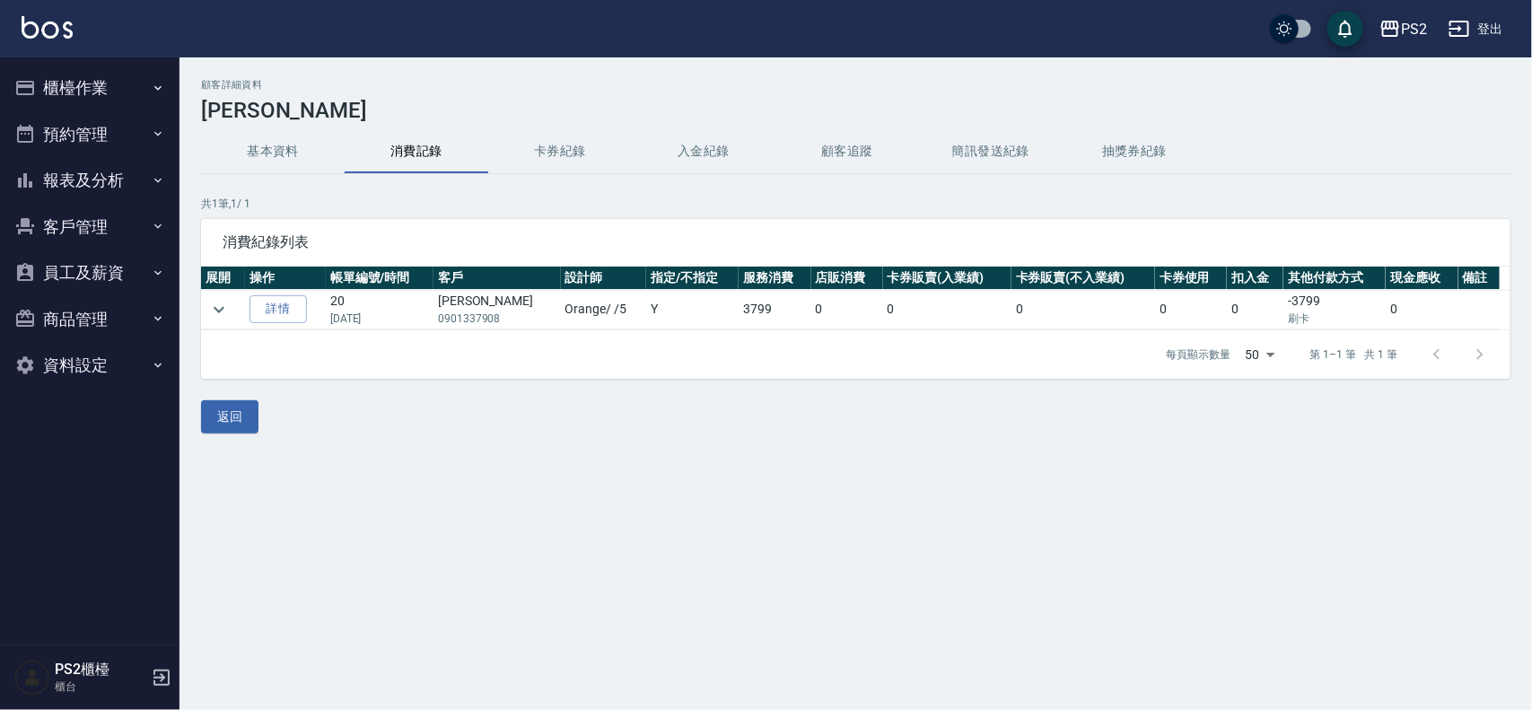
click at [79, 74] on button "櫃檯作業" at bounding box center [89, 88] width 165 height 47
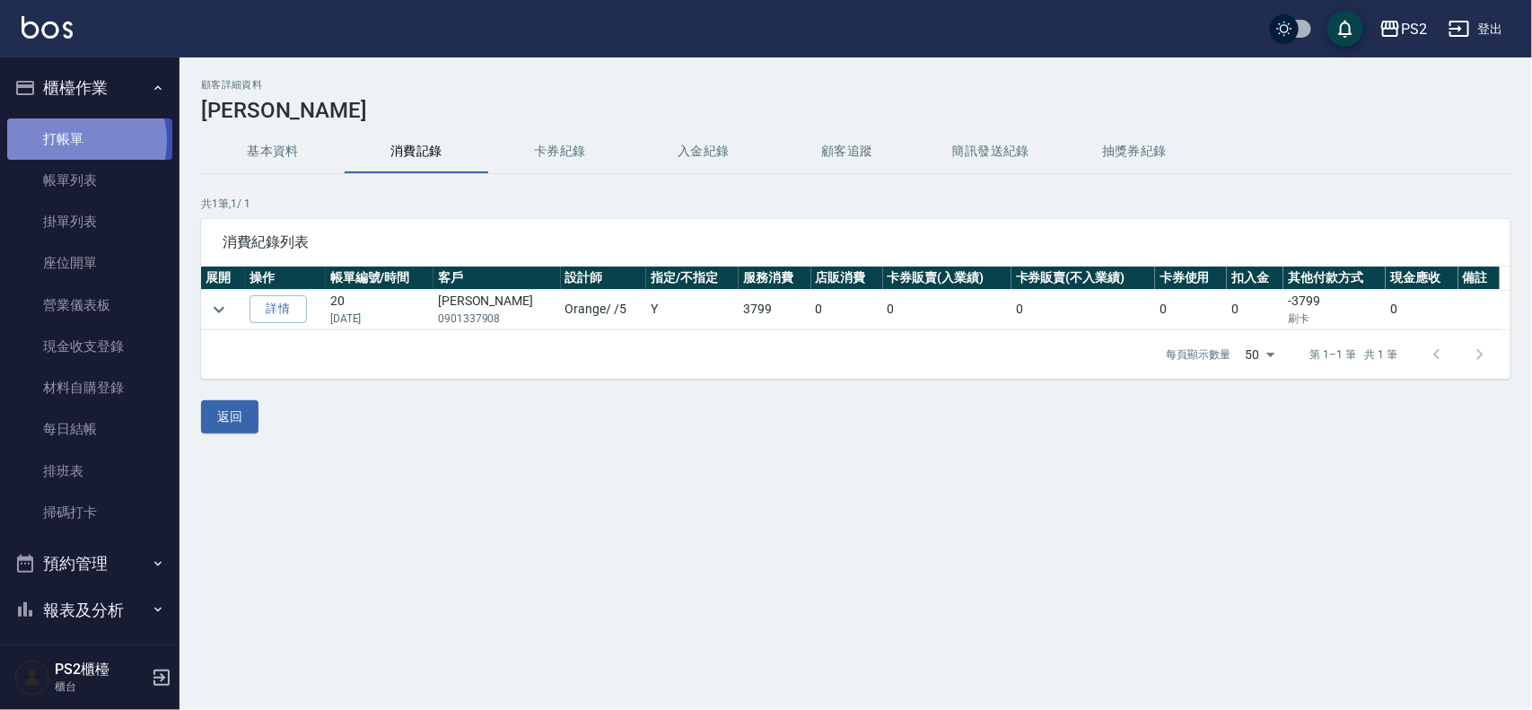
click at [74, 140] on link "打帳單" at bounding box center [89, 138] width 165 height 41
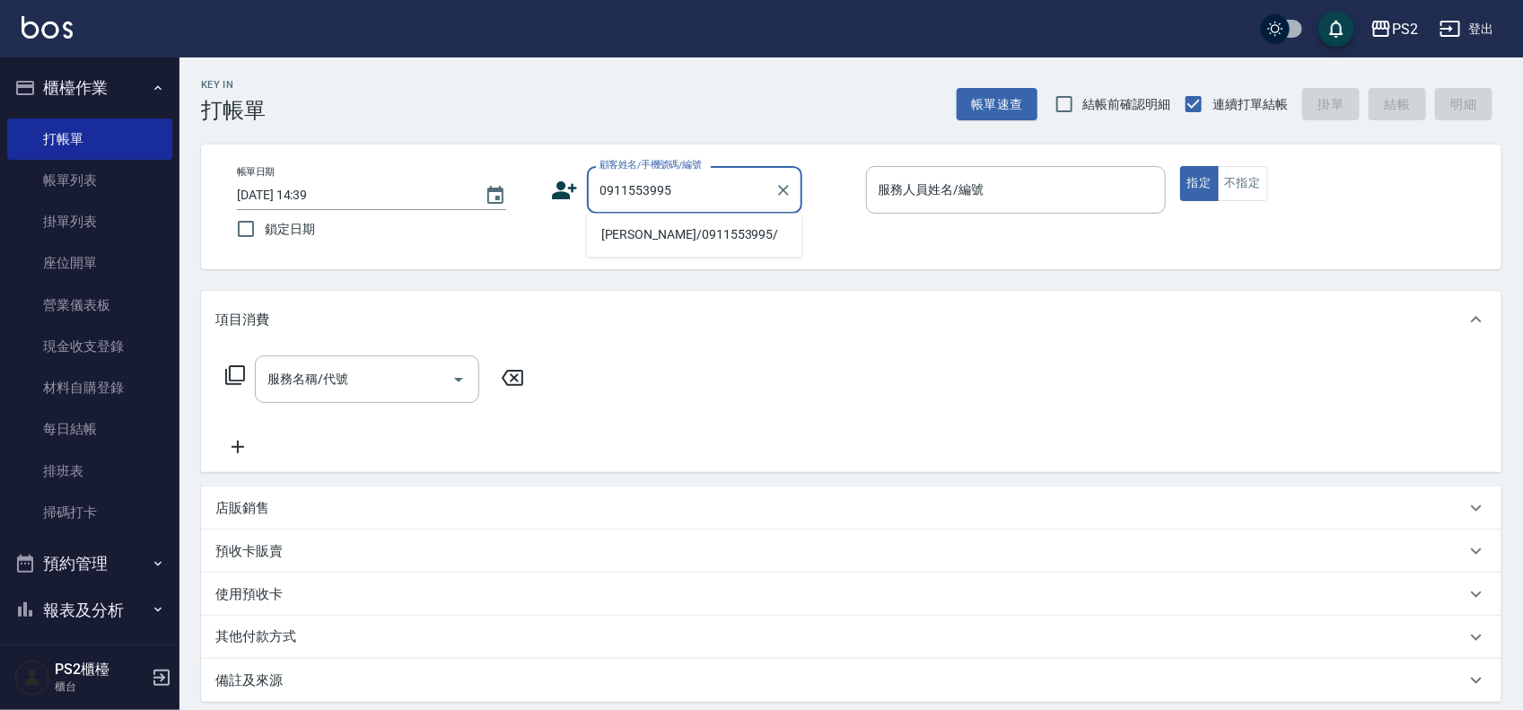
click at [738, 235] on li "[PERSON_NAME]/0911553995/" at bounding box center [694, 236] width 215 height 30
type input "[PERSON_NAME]/0911553995/"
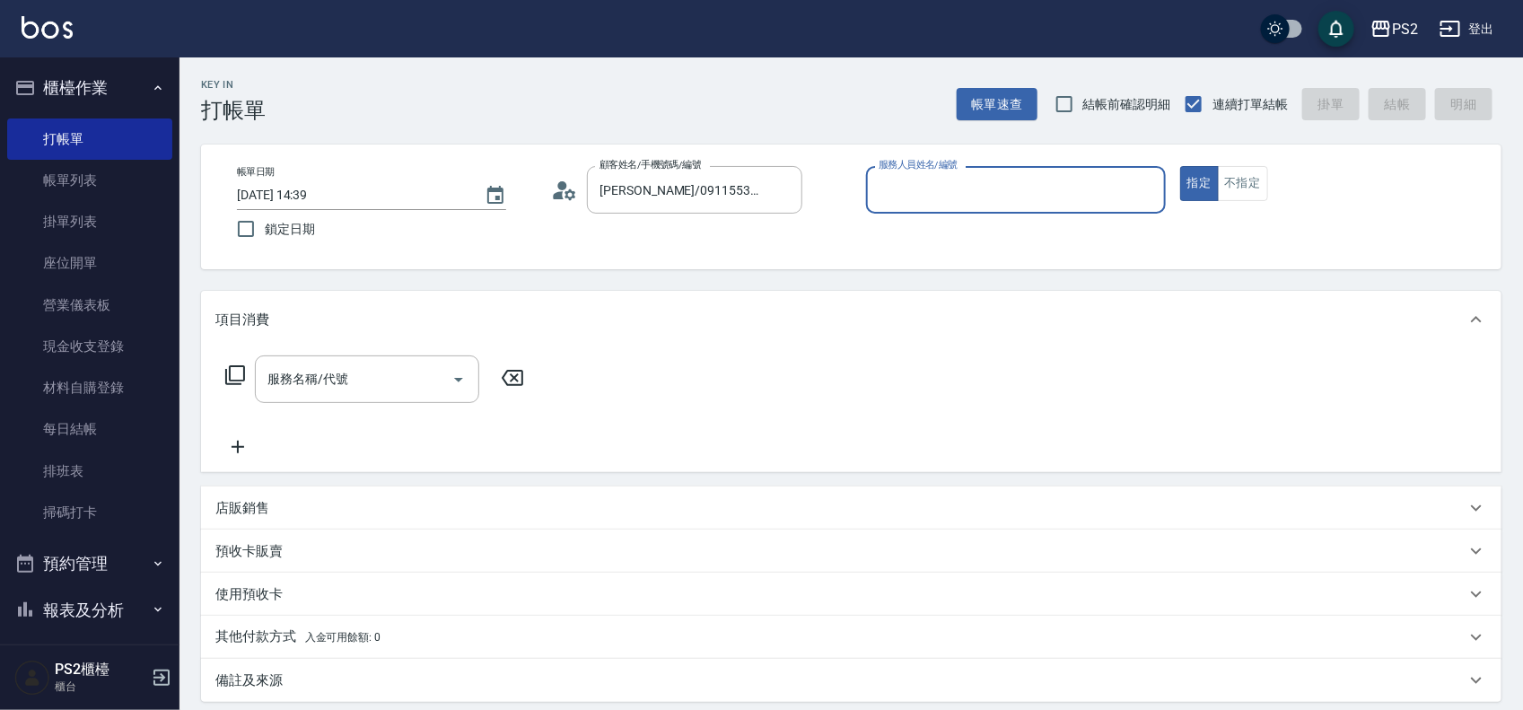
click at [561, 194] on icon at bounding box center [559, 195] width 11 height 8
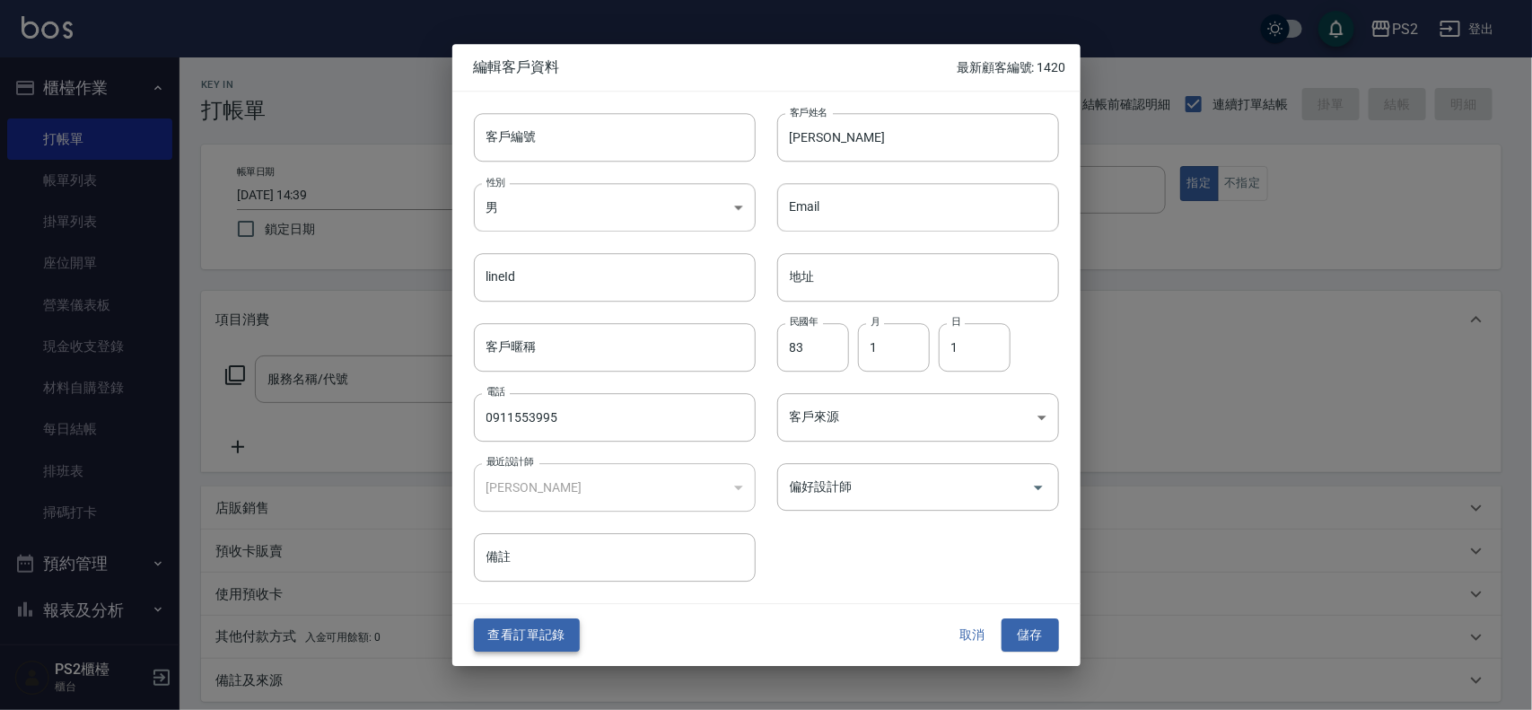
click at [545, 624] on button "查看訂單記錄" at bounding box center [527, 635] width 106 height 33
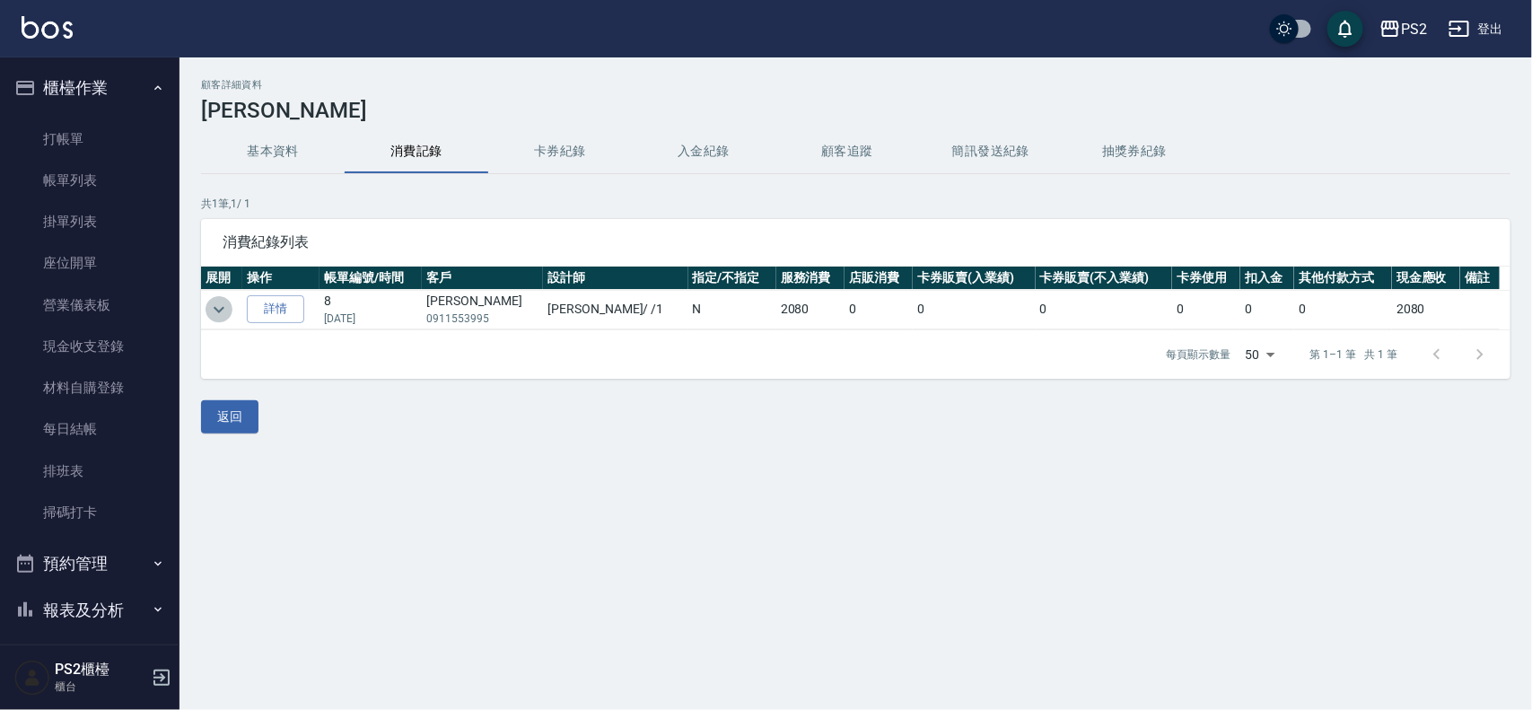
click at [224, 303] on icon "expand row" at bounding box center [219, 310] width 22 height 22
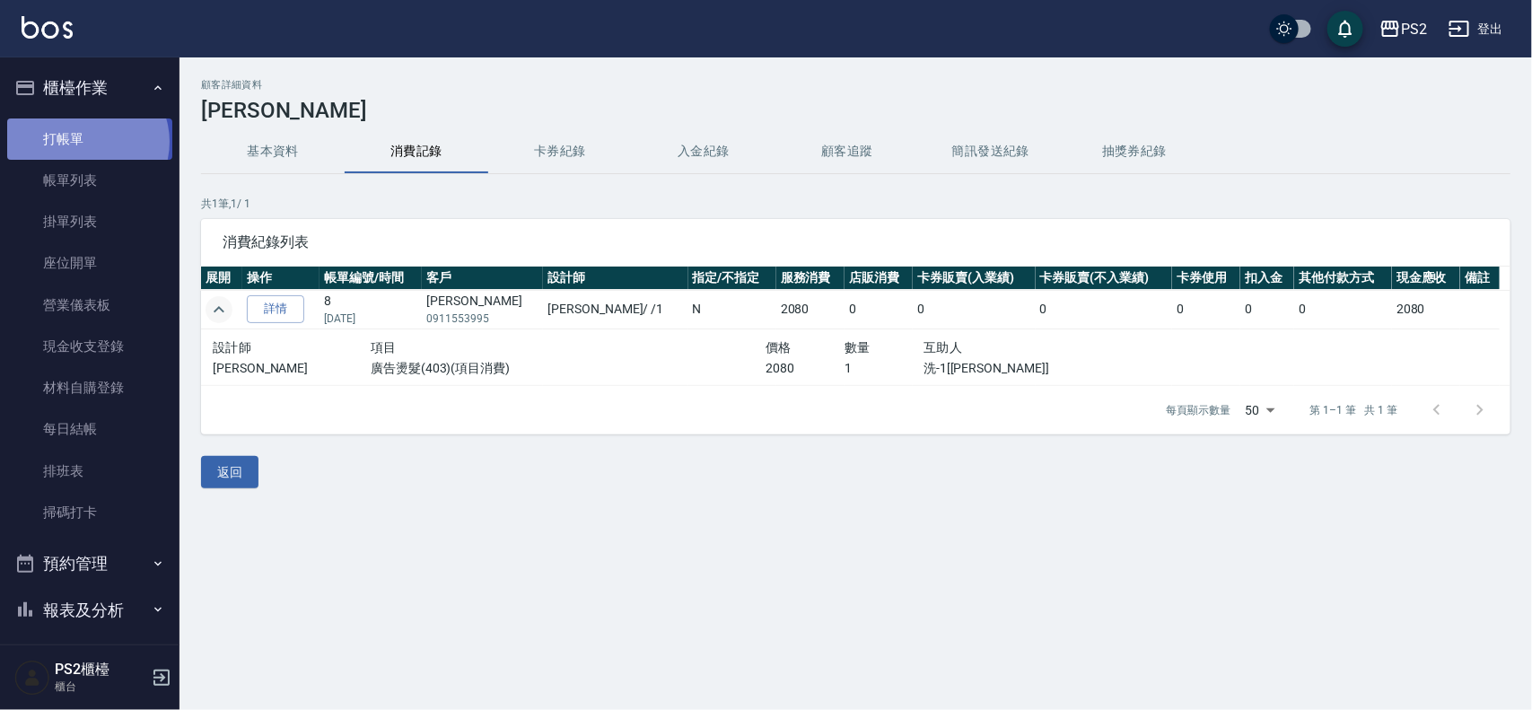
click at [86, 141] on link "打帳單" at bounding box center [89, 138] width 165 height 41
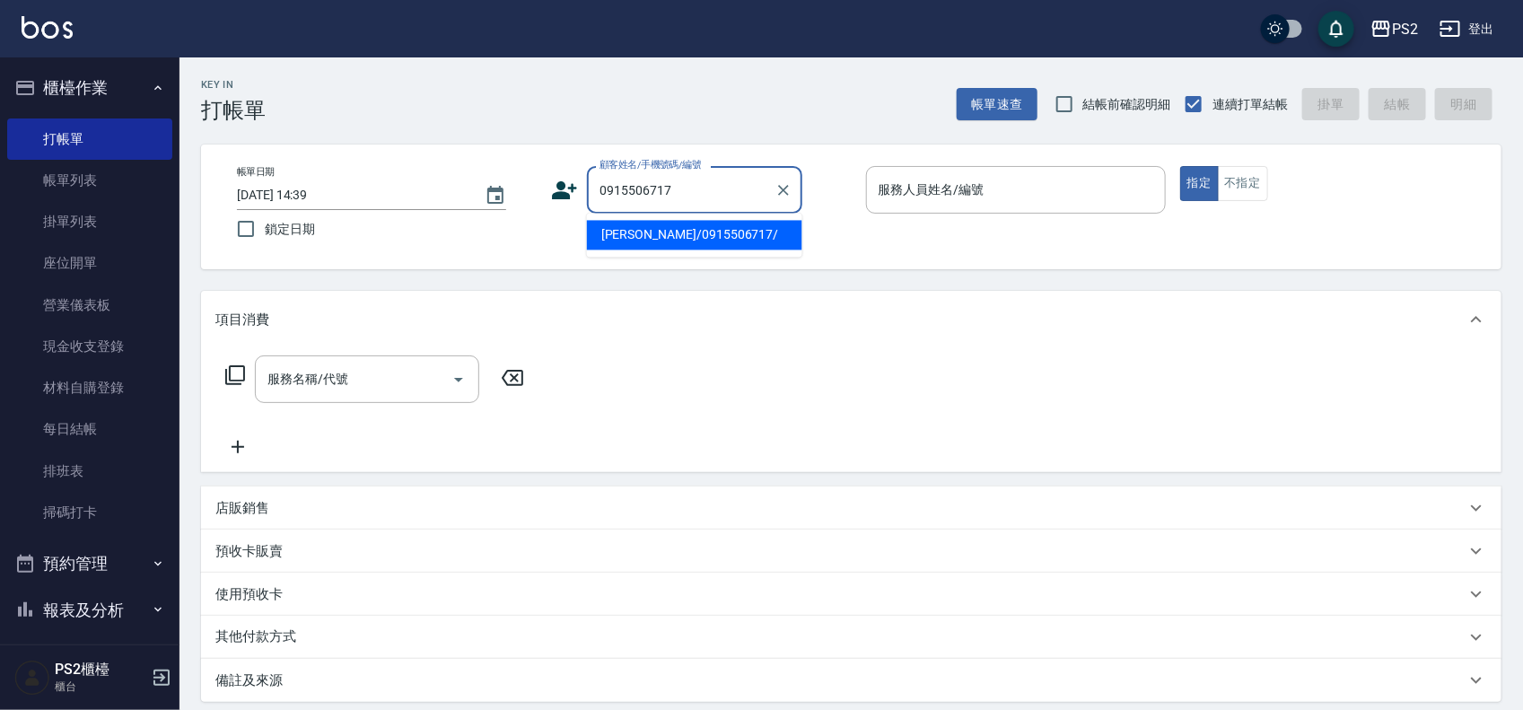
type input "[PERSON_NAME]/0915506717/"
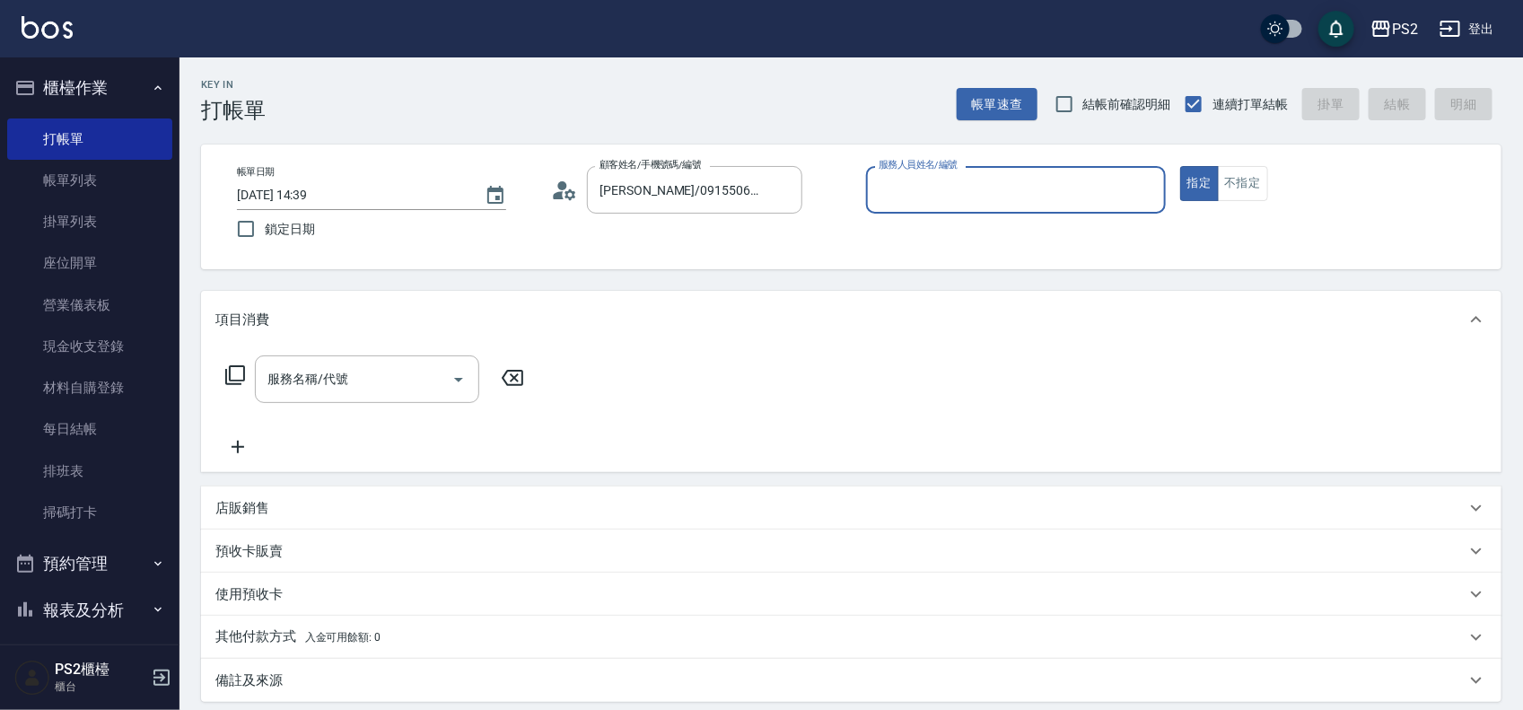
click at [553, 190] on icon at bounding box center [564, 190] width 27 height 27
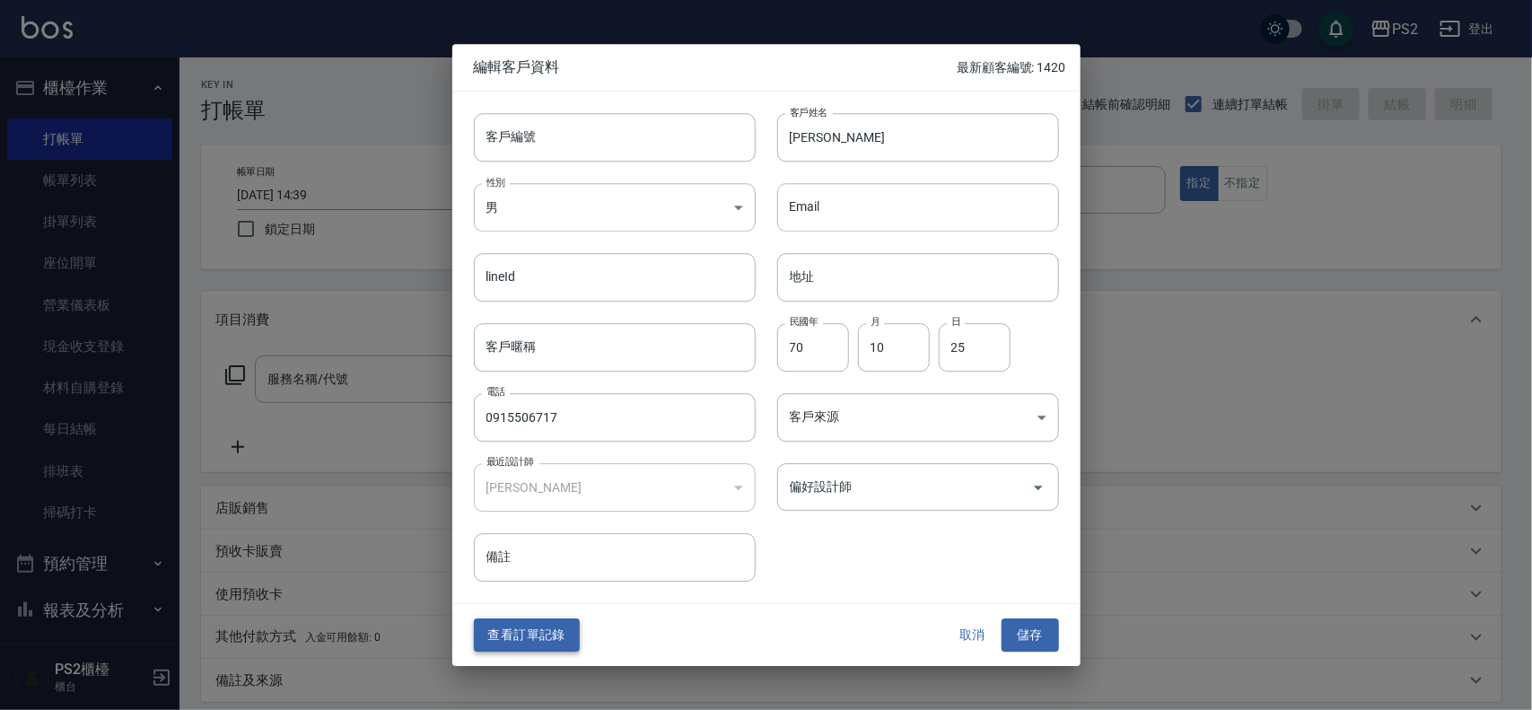
click at [518, 622] on button "查看訂單記錄" at bounding box center [527, 635] width 106 height 33
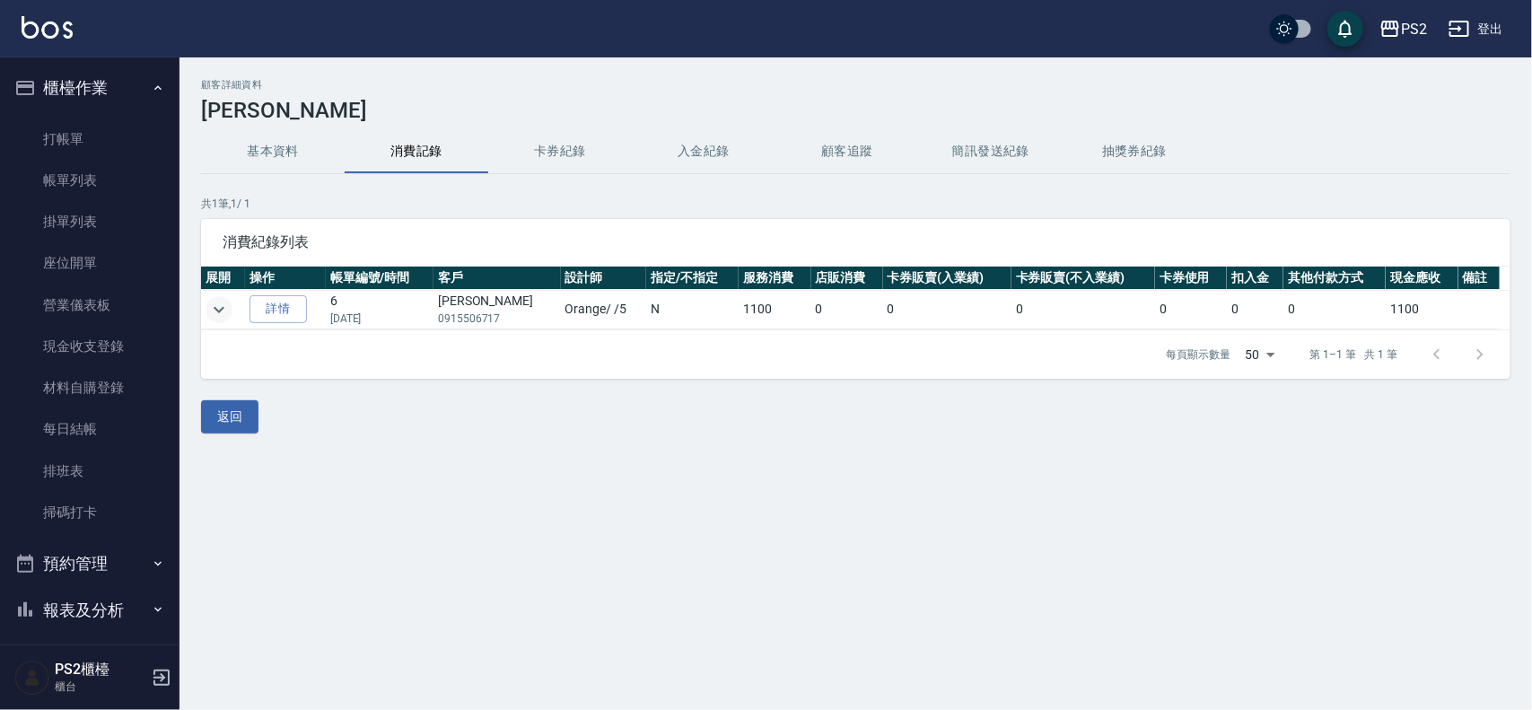
click at [215, 306] on icon "expand row" at bounding box center [219, 310] width 22 height 22
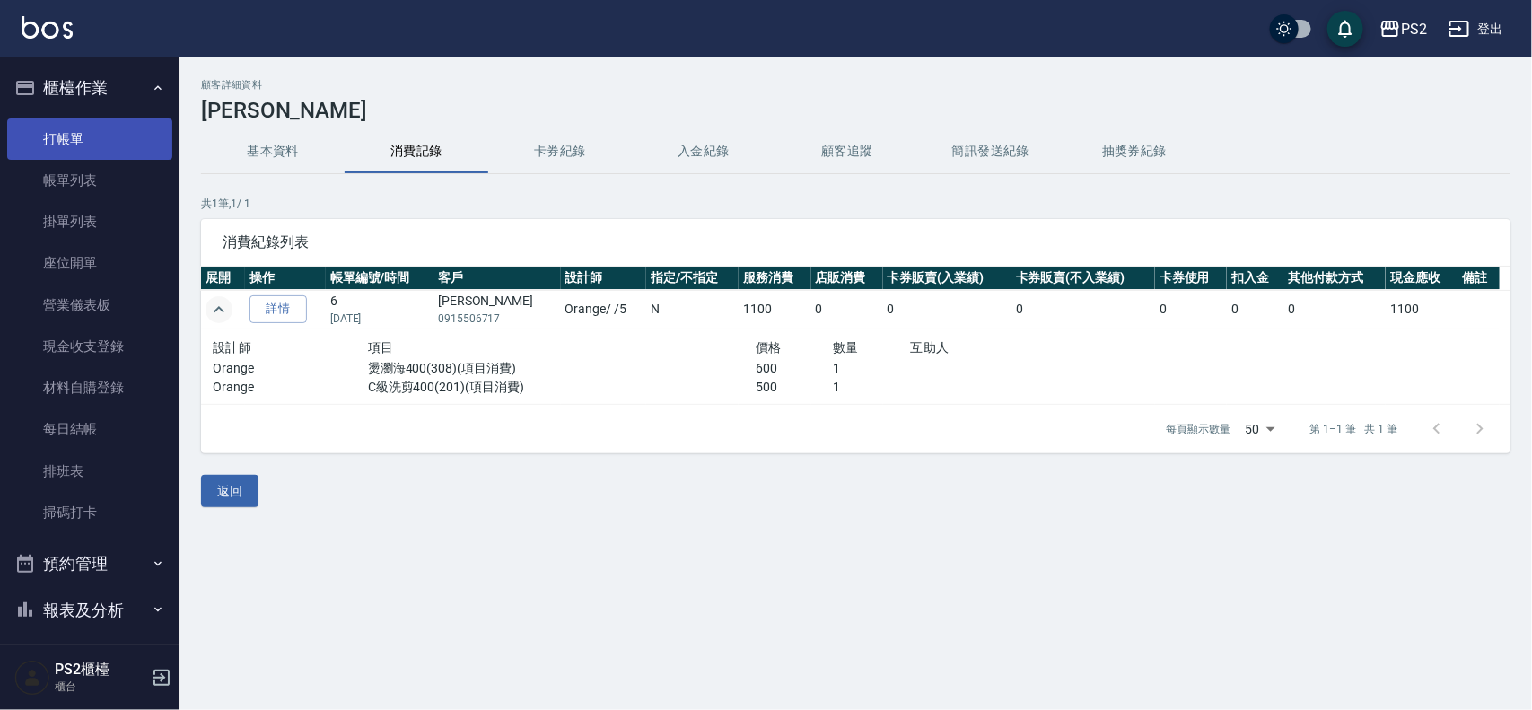
click at [94, 131] on link "打帳單" at bounding box center [89, 138] width 165 height 41
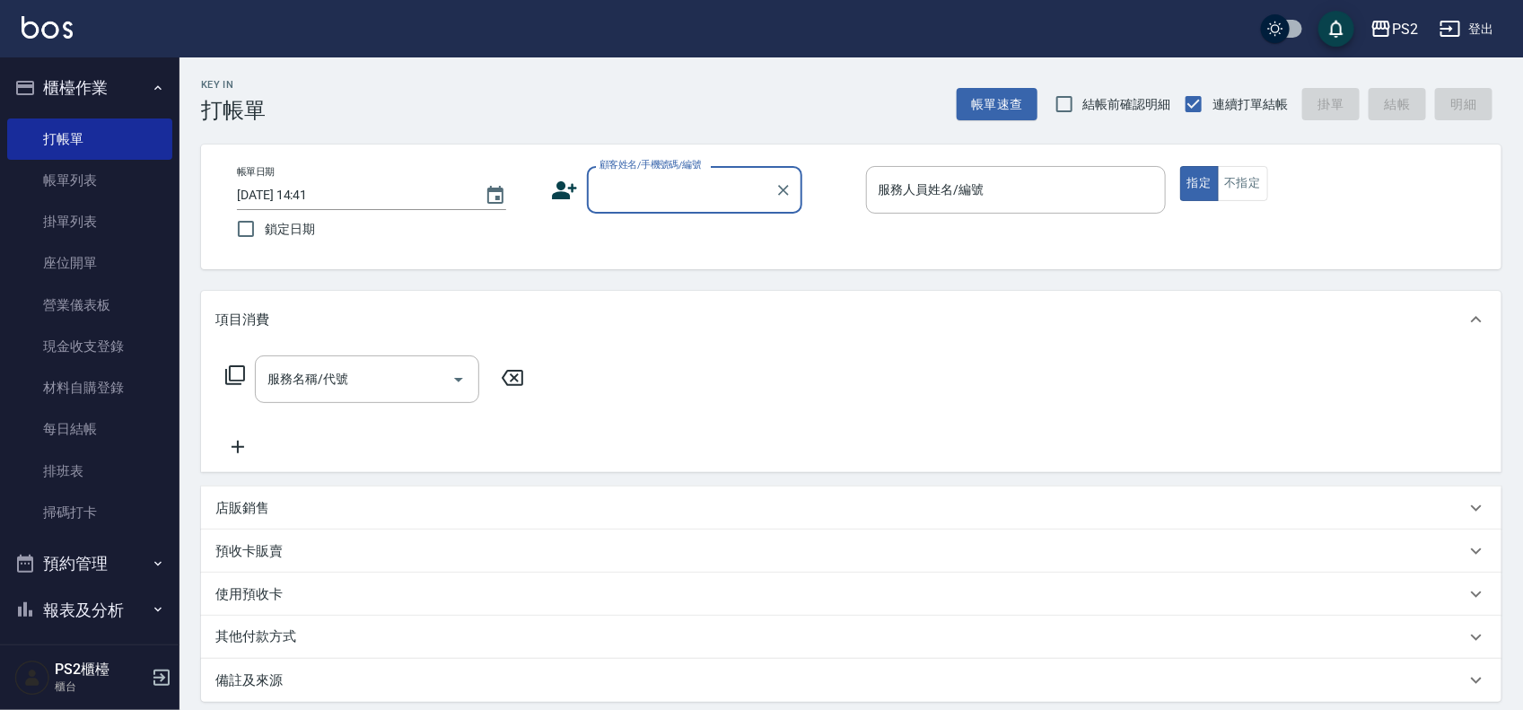
click at [633, 172] on div "顧客姓名/手機號碼/編號" at bounding box center [694, 190] width 215 height 48
type input "[PERSON_NAME]/0972386156/"
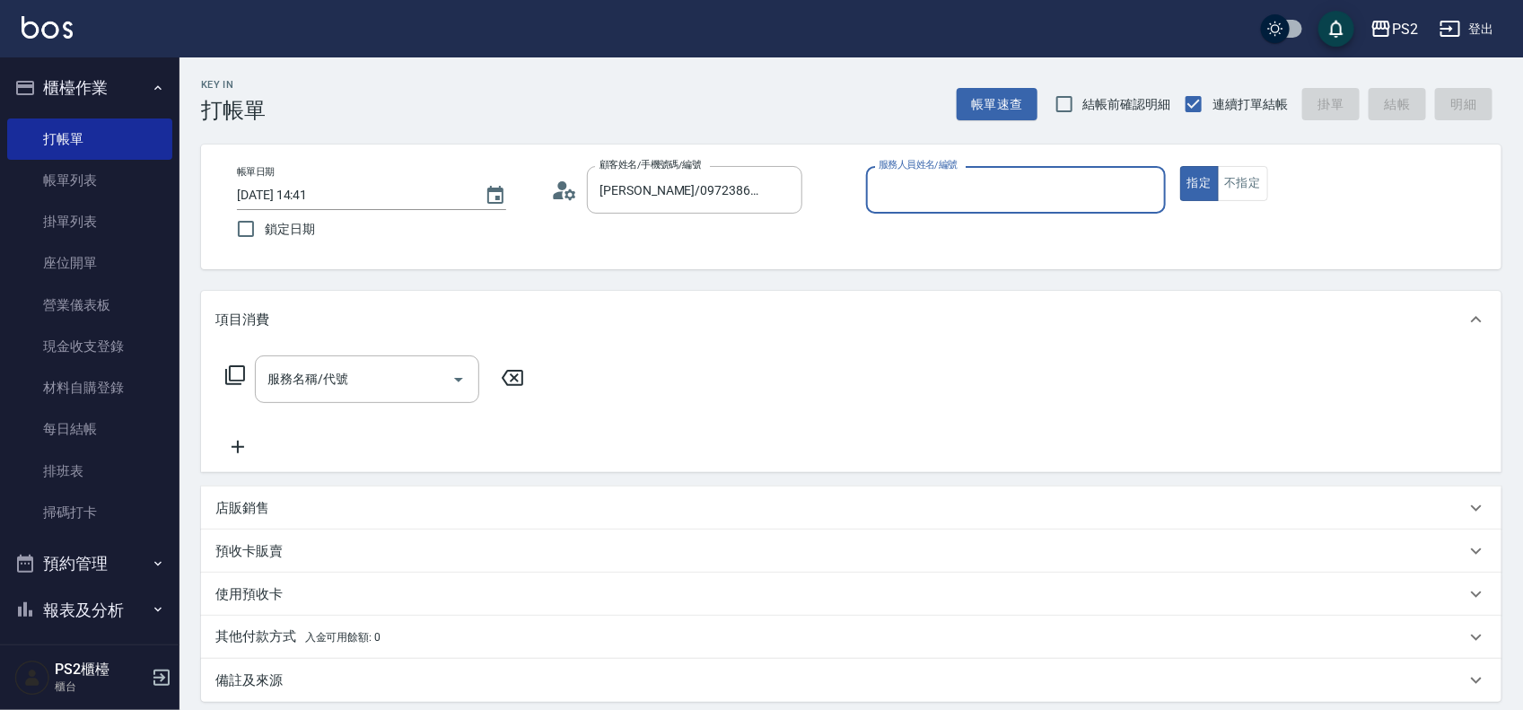
click at [563, 195] on icon at bounding box center [564, 190] width 27 height 27
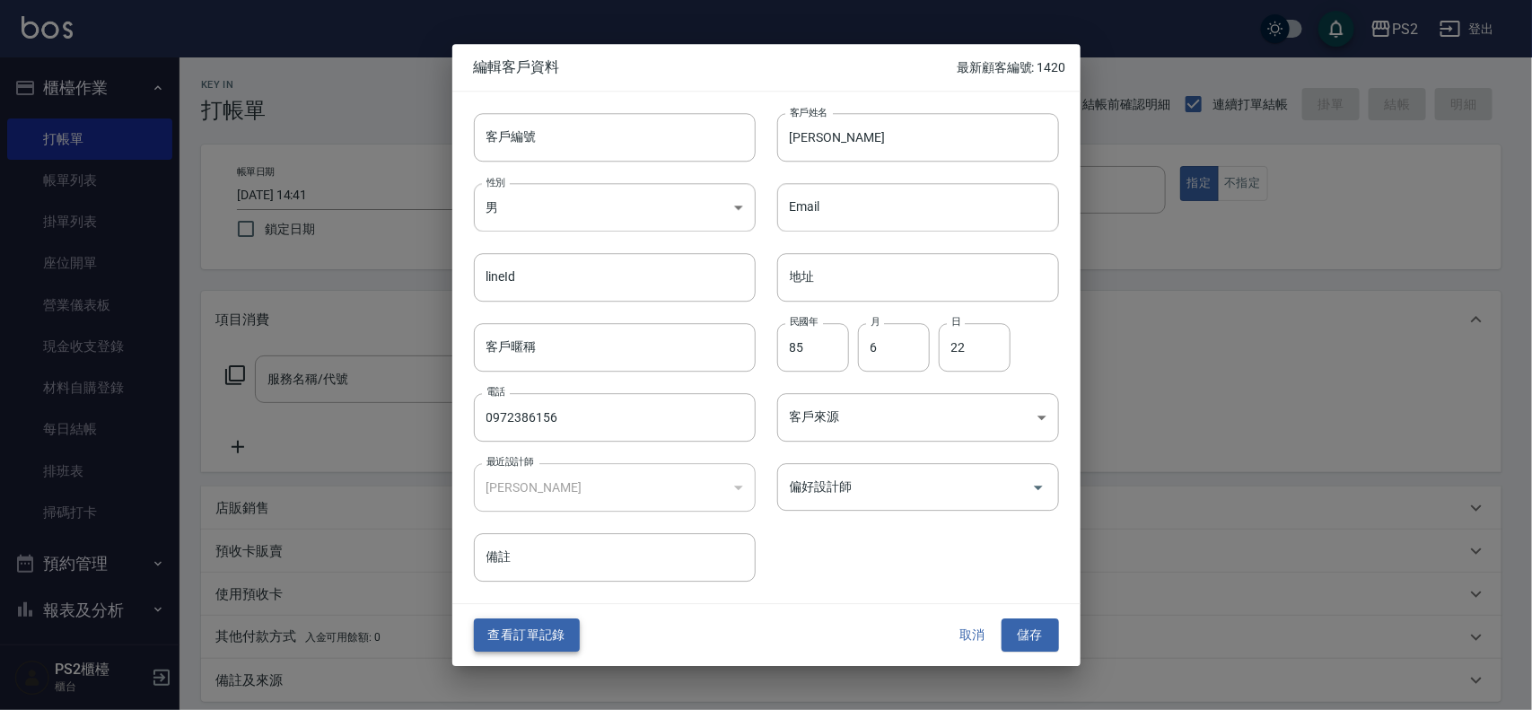
click at [477, 622] on button "查看訂單記錄" at bounding box center [527, 635] width 106 height 33
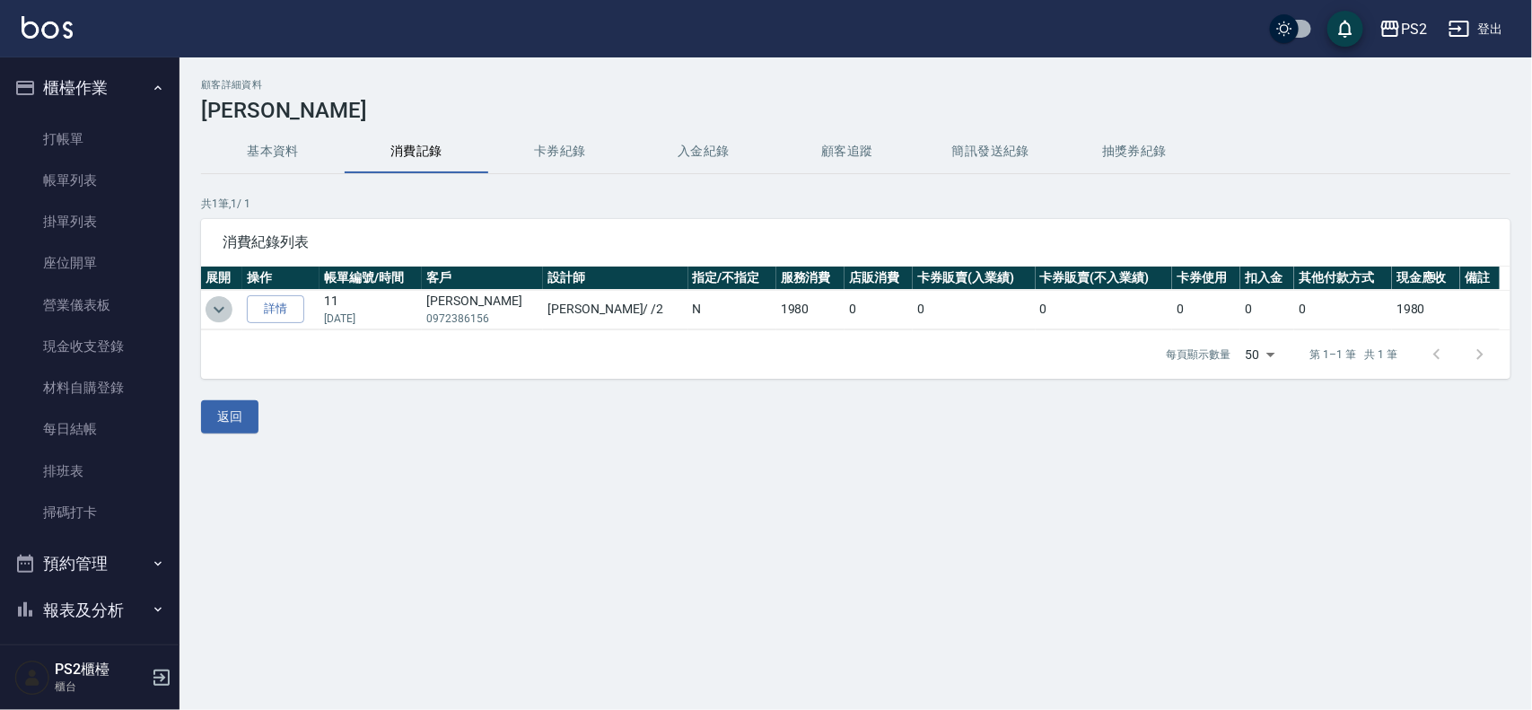
click at [212, 301] on icon "expand row" at bounding box center [219, 310] width 22 height 22
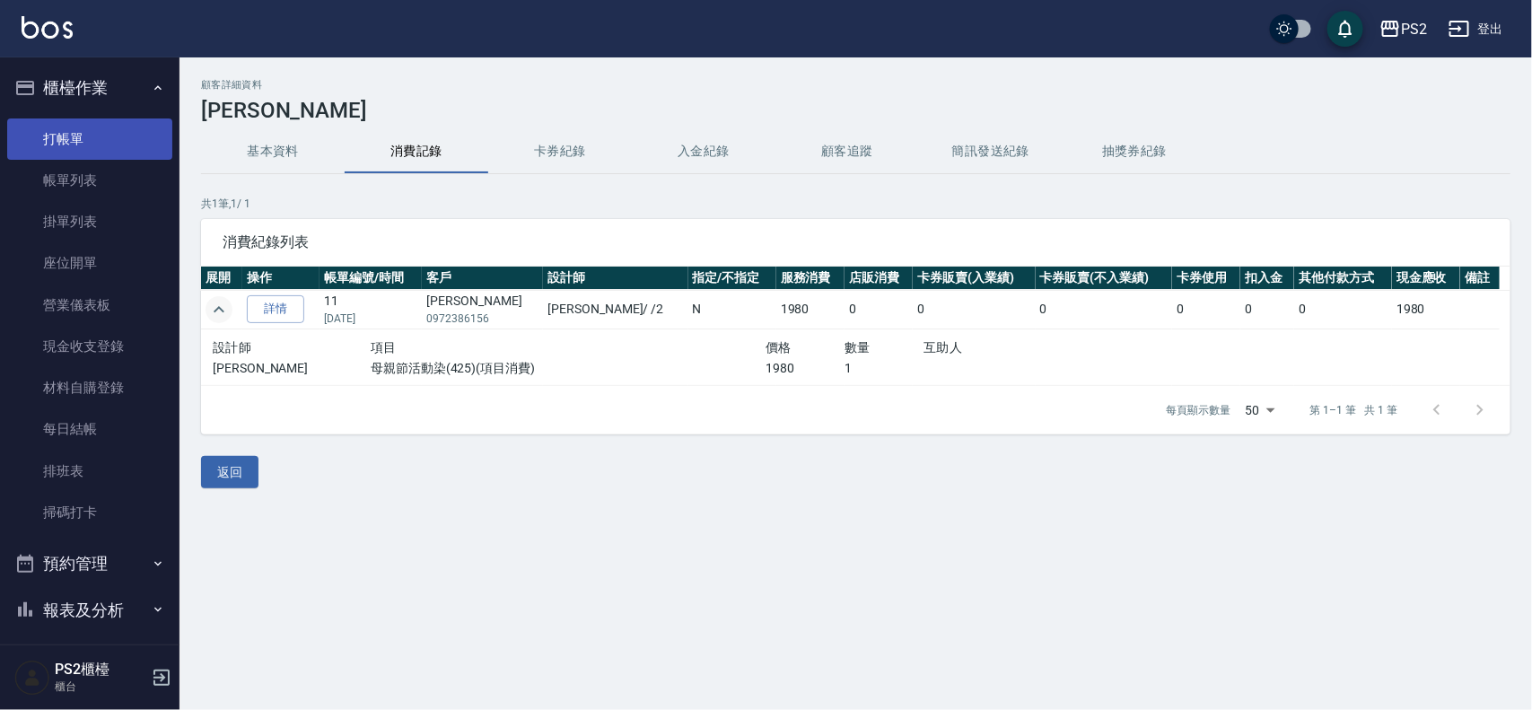
click at [87, 133] on link "打帳單" at bounding box center [89, 138] width 165 height 41
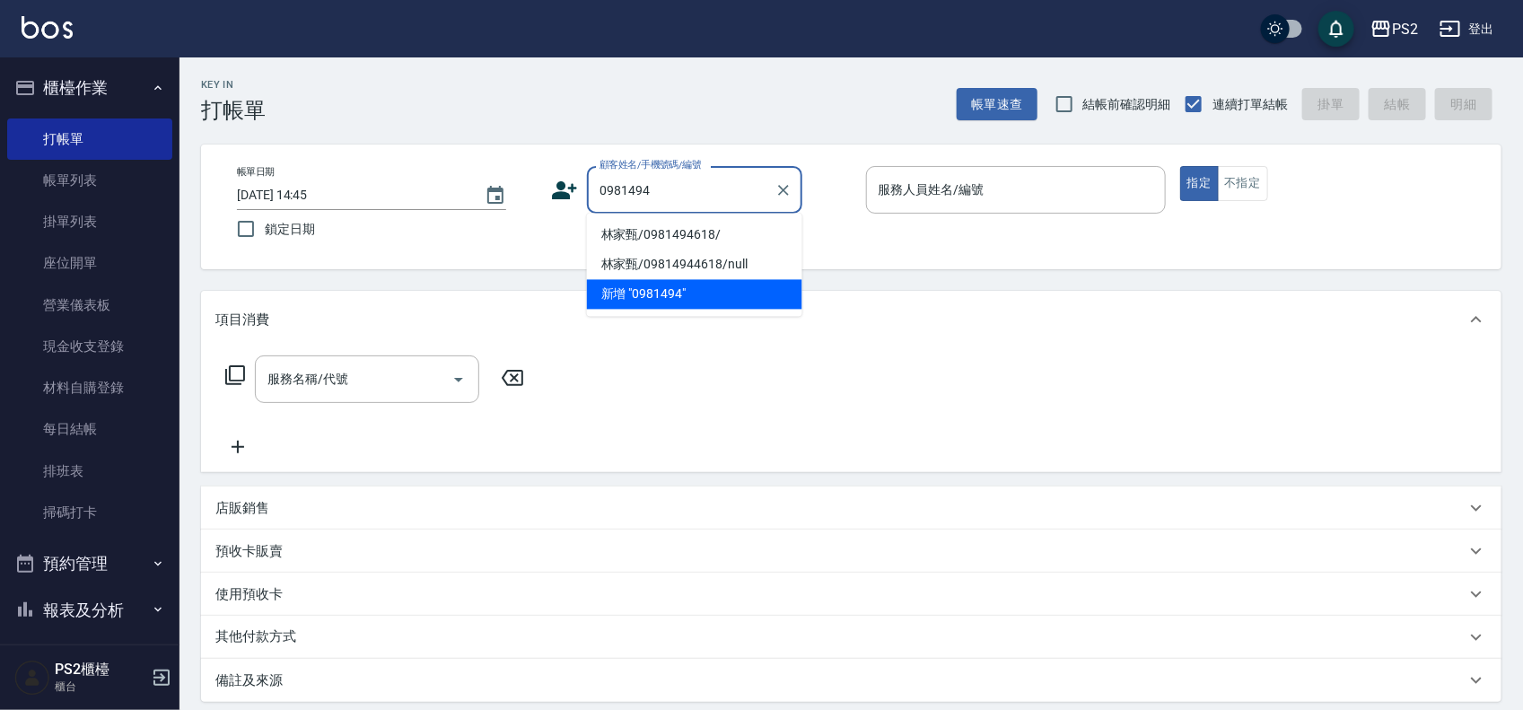
click at [660, 243] on li "林家甄/0981494618/" at bounding box center [694, 236] width 215 height 30
type input "林家甄/0981494618/"
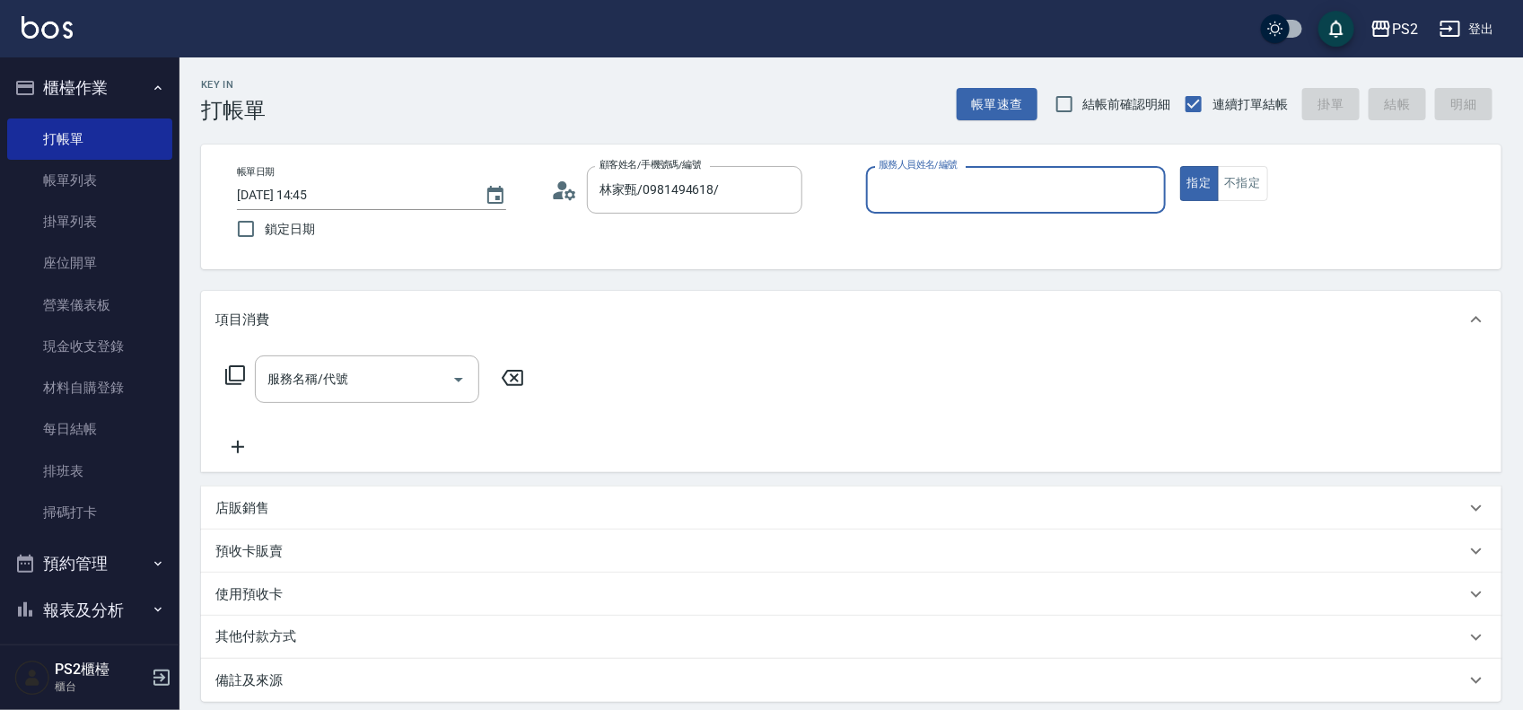
click at [563, 196] on icon at bounding box center [564, 190] width 27 height 27
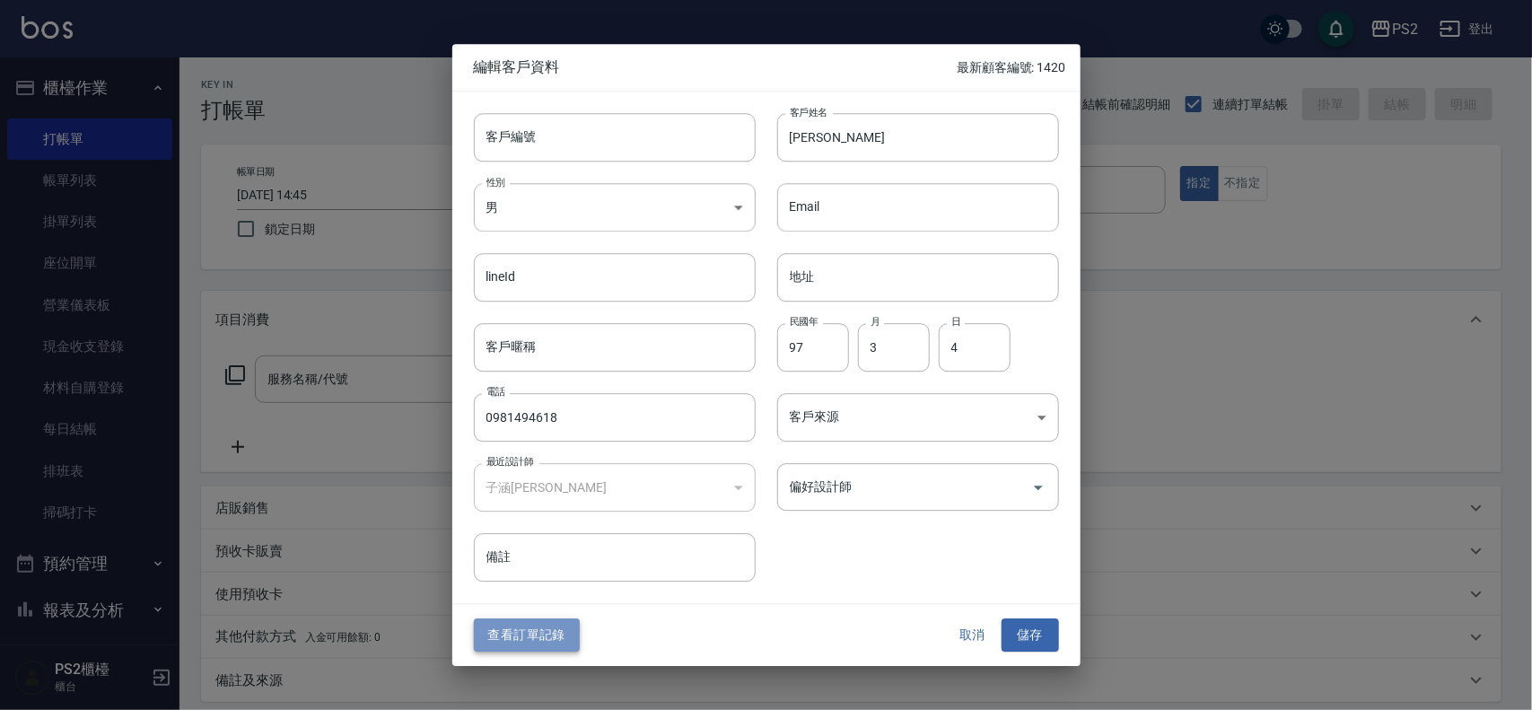
click at [521, 634] on button "查看訂單記錄" at bounding box center [527, 635] width 106 height 33
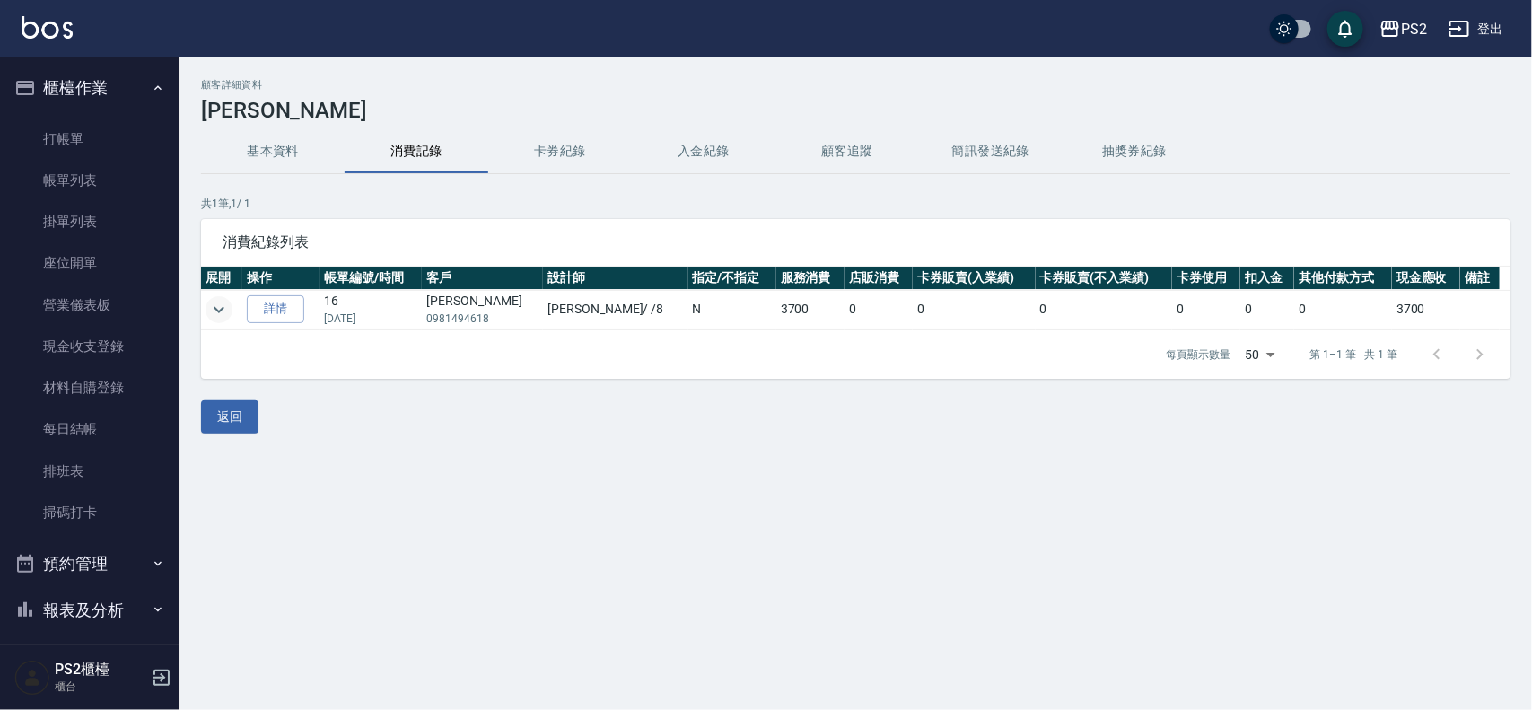
click at [224, 305] on icon "expand row" at bounding box center [219, 310] width 22 height 22
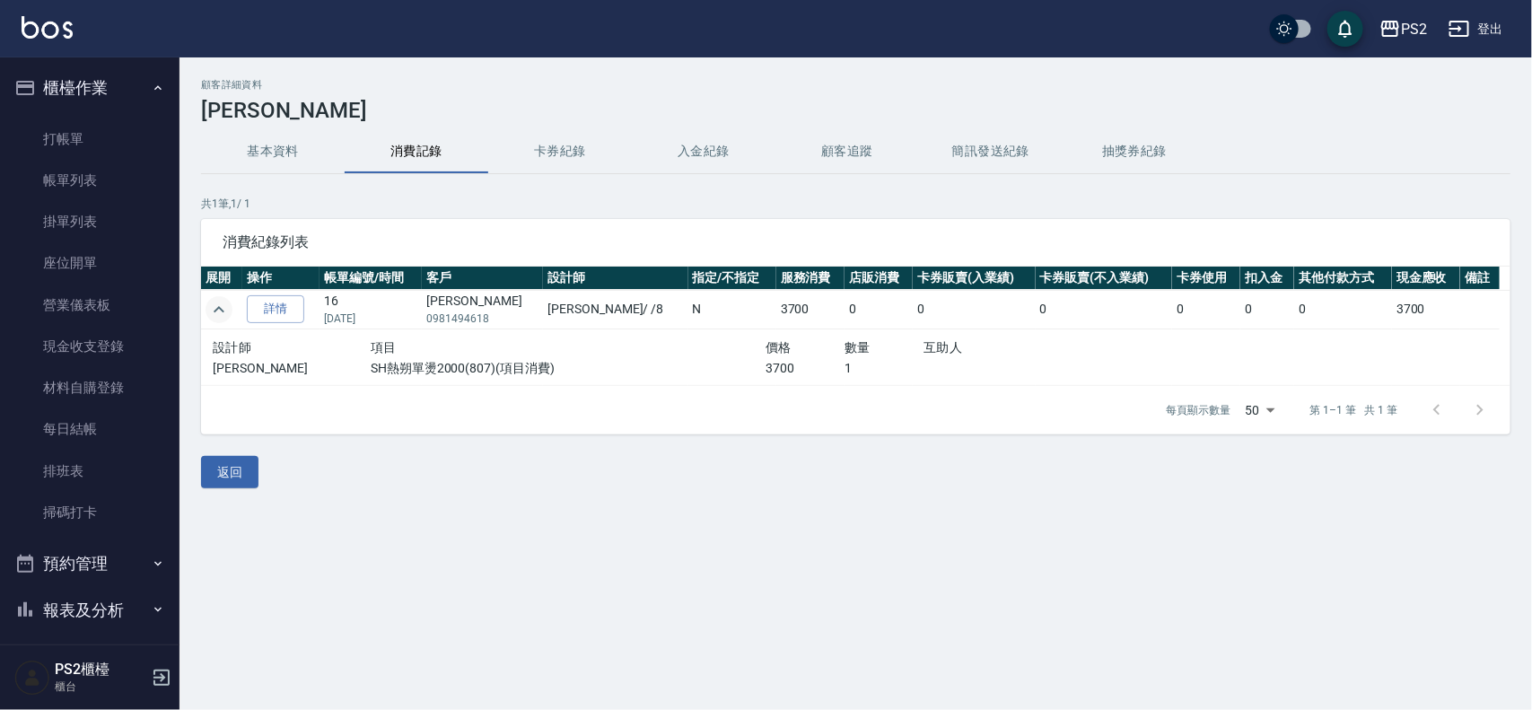
click at [224, 305] on icon "expand row" at bounding box center [219, 310] width 22 height 22
